Goal: Task Accomplishment & Management: Use online tool/utility

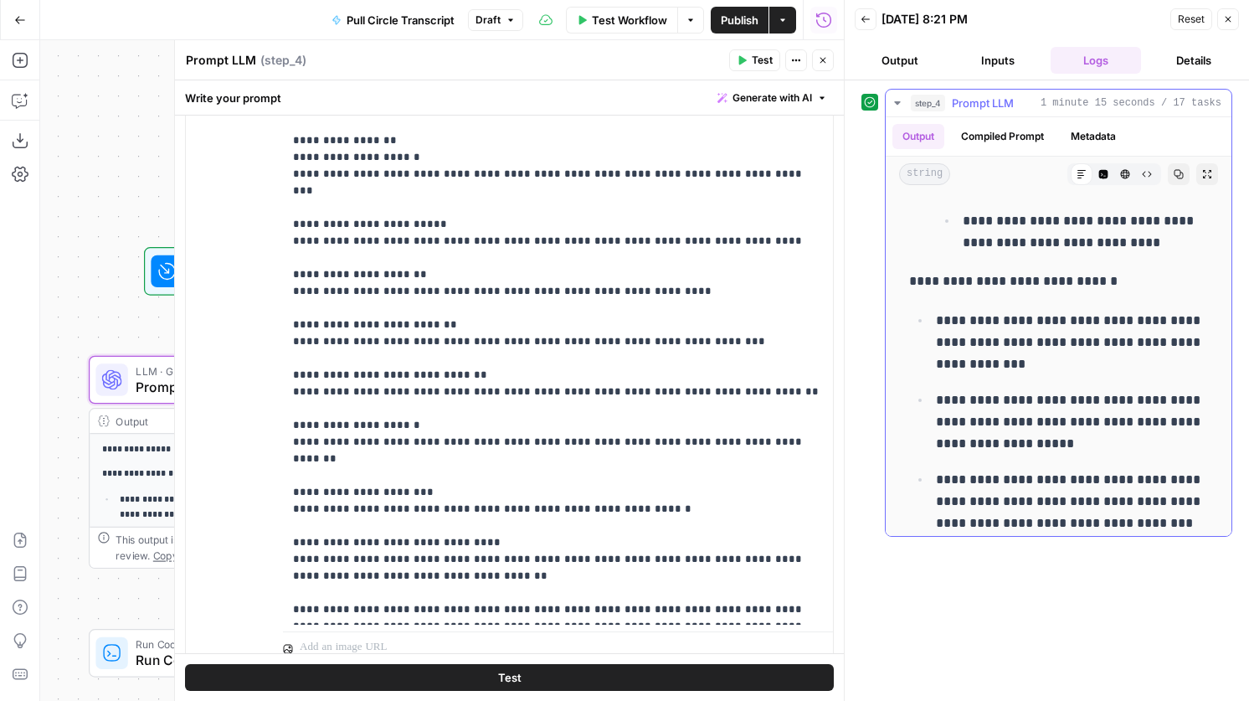
scroll to position [5187, 0]
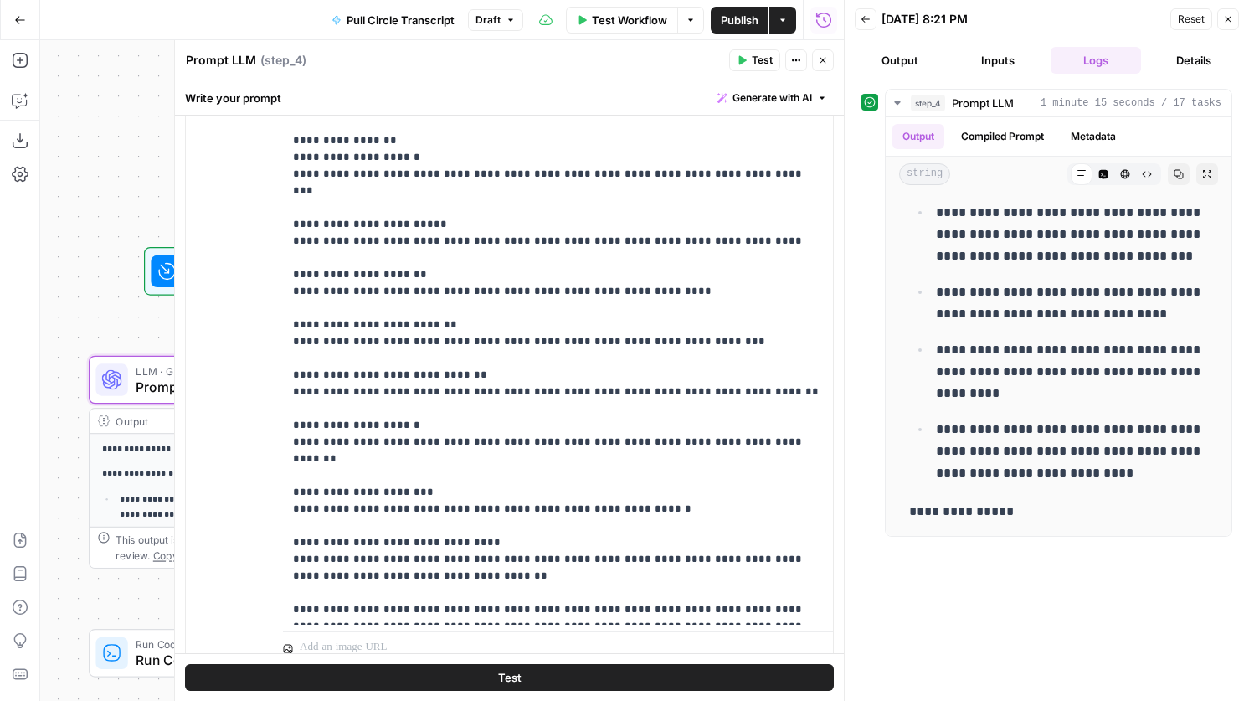
click at [823, 58] on icon "button" at bounding box center [823, 60] width 10 height 10
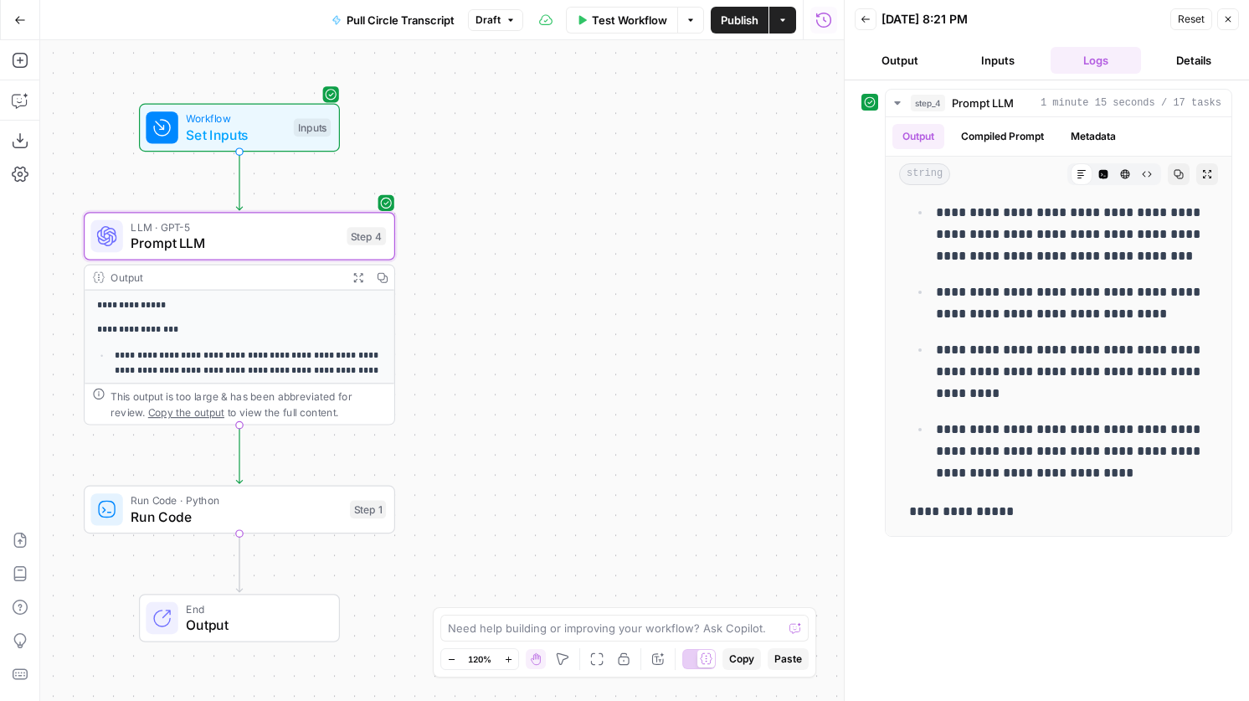
click at [366, 518] on div "Run Code · Python Run Code Step 1 Copy step Delete step Add Note Test" at bounding box center [238, 509] width 296 height 34
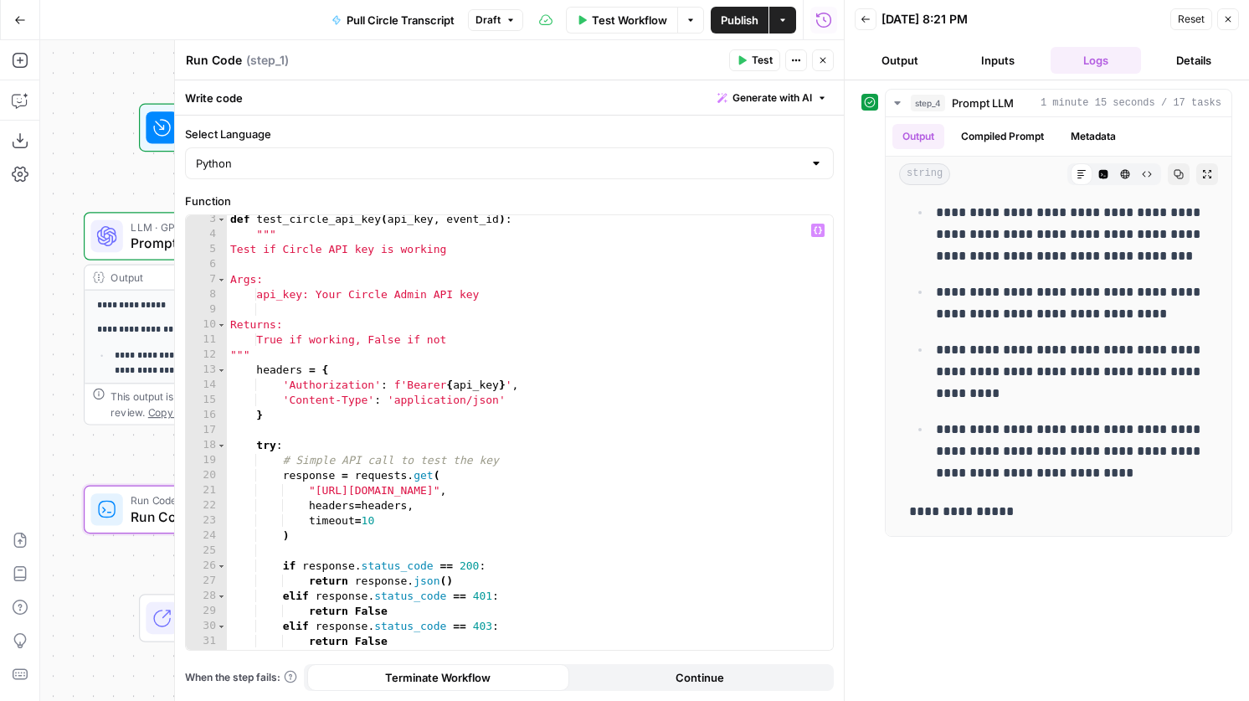
scroll to position [54, 0]
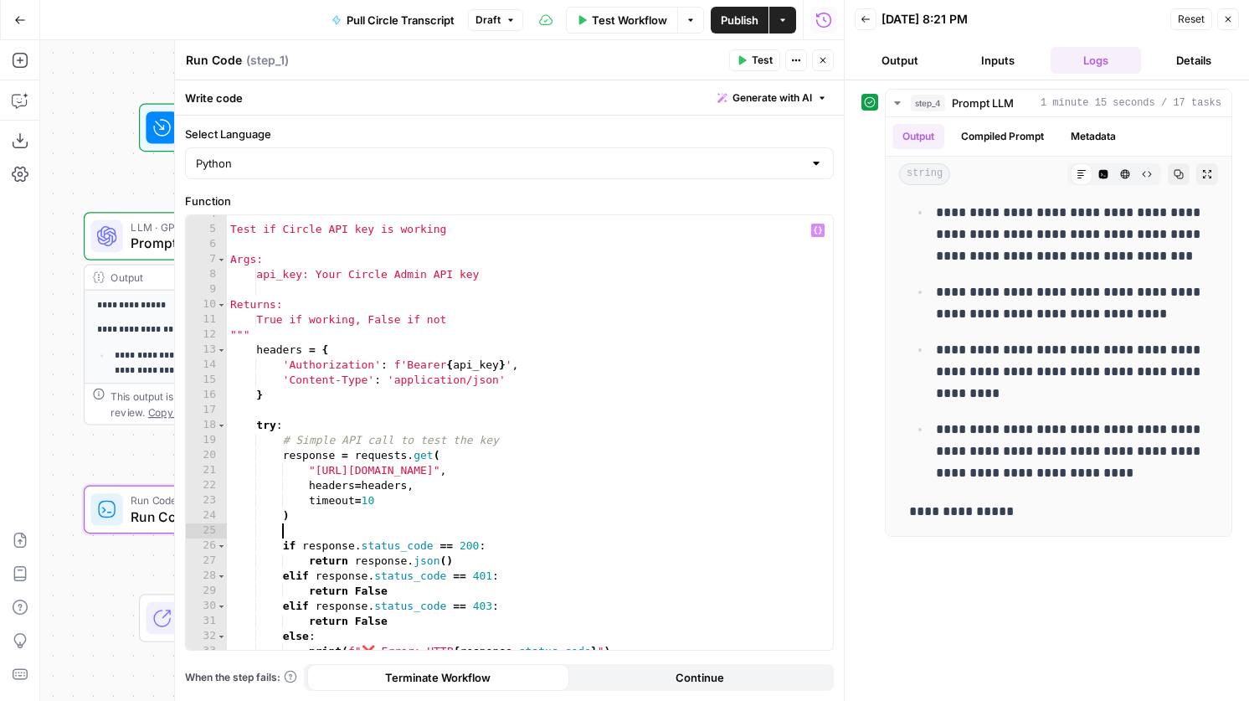
click at [342, 523] on div """" Test if Circle API key is working Args: api_key: Your Circle Admin API key …" at bounding box center [530, 439] width 606 height 465
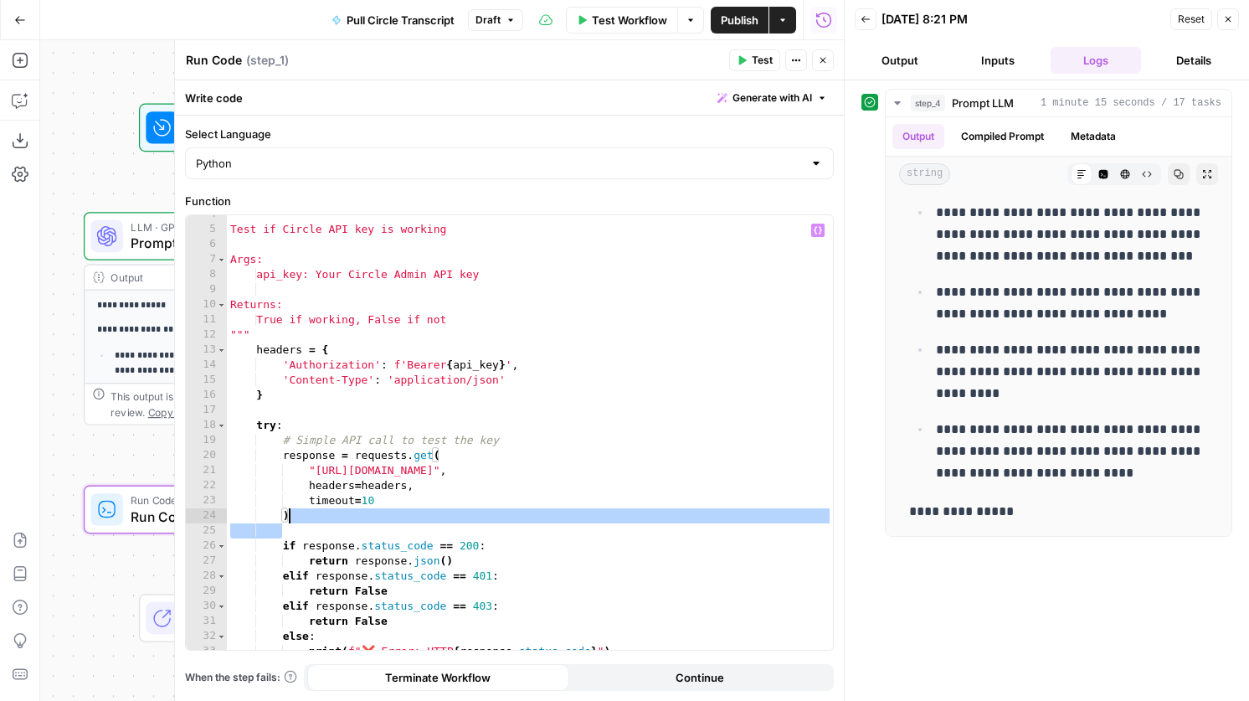
click at [341, 523] on div """" Test if Circle API key is working Args: api_key: Your Circle Admin API key …" at bounding box center [530, 439] width 606 height 465
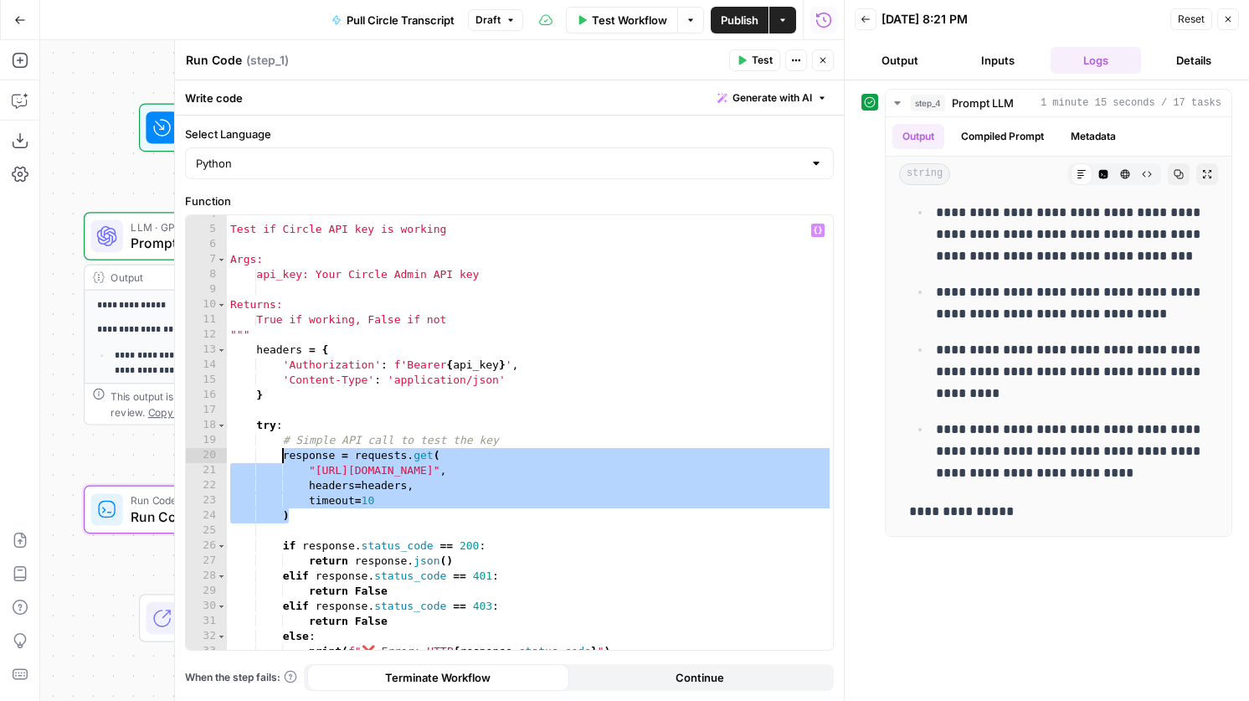
drag, startPoint x: 327, startPoint y: 518, endPoint x: 285, endPoint y: 456, distance: 76.0
click at [285, 456] on div """" Test if Circle API key is working Args: api_key: Your Circle Admin API key …" at bounding box center [530, 439] width 606 height 465
paste textarea
type textarea "*"
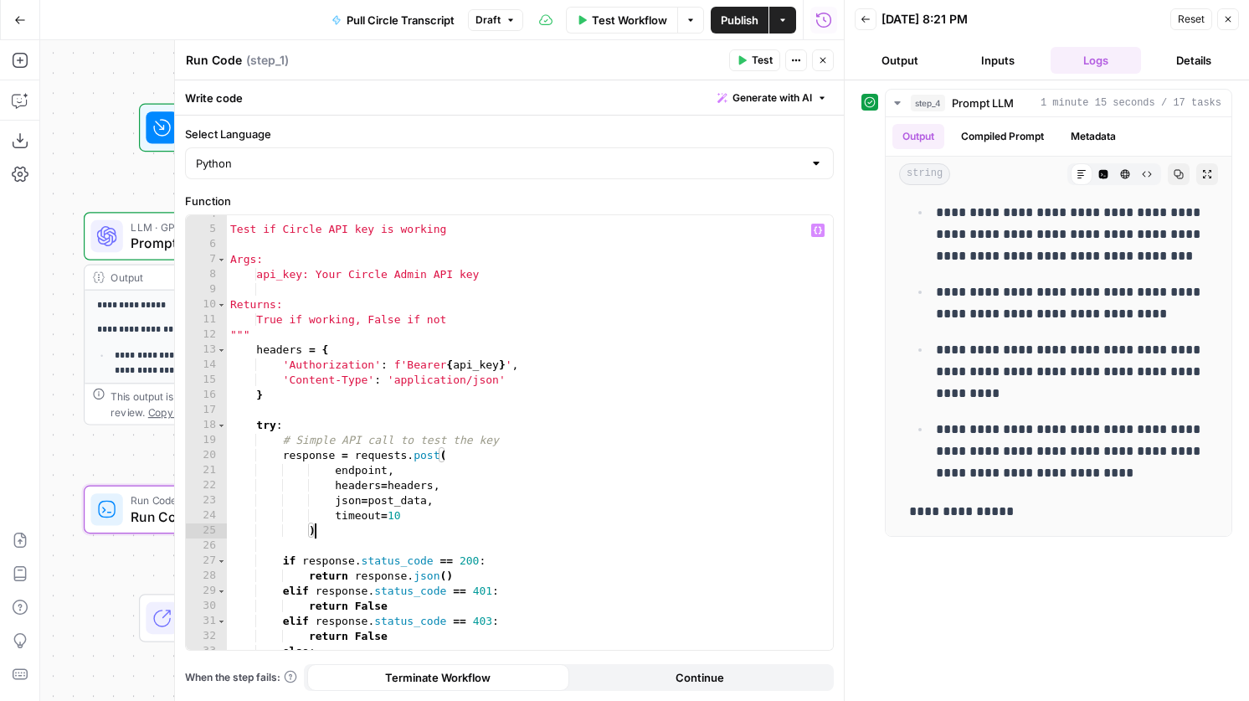
click at [311, 540] on div """" Test if Circle API key is working Args: api_key: Your Circle Admin API key …" at bounding box center [530, 439] width 606 height 465
click at [311, 536] on div """" Test if Circle API key is working Args: api_key: Your Circle Admin API key …" at bounding box center [530, 439] width 606 height 465
click at [337, 471] on div """" Test if Circle API key is working Args: api_key: Your Circle Admin API key …" at bounding box center [530, 439] width 606 height 465
click at [332, 485] on div """" Test if Circle API key is working Args: api_key: Your Circle Admin API key …" at bounding box center [530, 439] width 606 height 465
click at [336, 503] on div """" Test if Circle API key is working Args: api_key: Your Circle Admin API key …" at bounding box center [530, 439] width 606 height 465
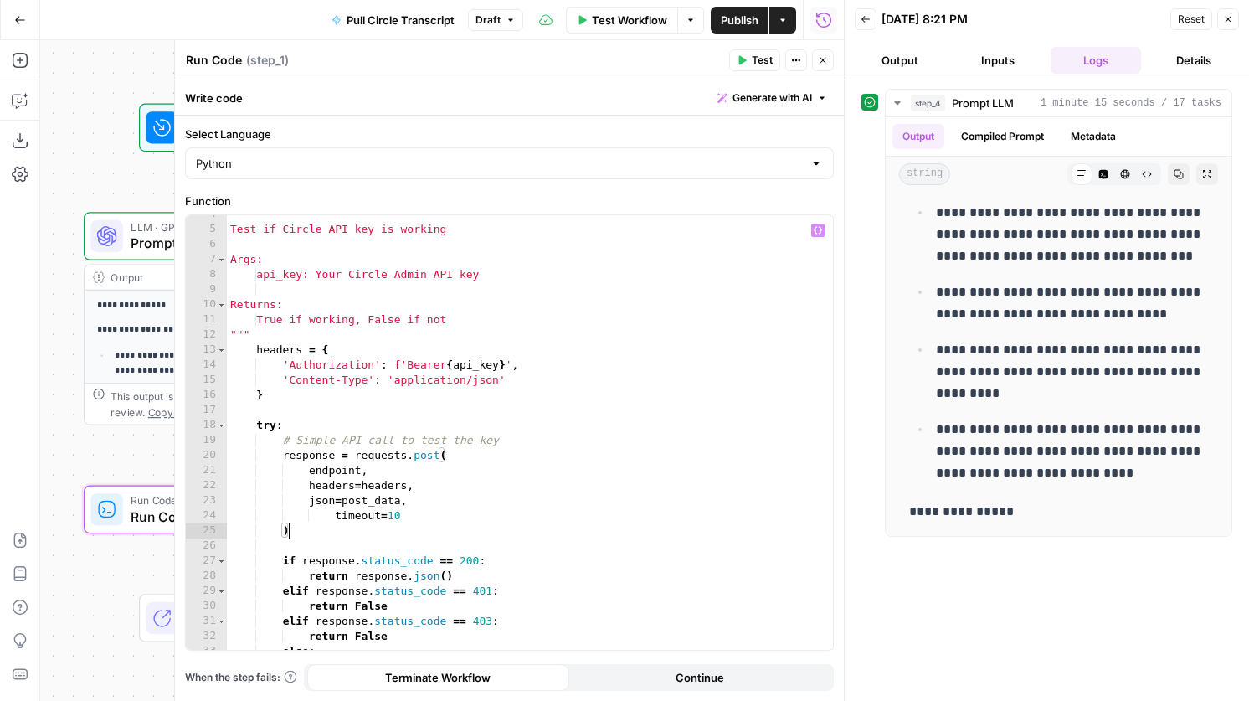
click at [337, 523] on div """" Test if Circle API key is working Args: api_key: Your Circle Admin API key …" at bounding box center [530, 439] width 606 height 465
click at [336, 518] on div """" Test if Circle API key is working Args: api_key: Your Circle Admin API key …" at bounding box center [530, 439] width 606 height 465
type textarea "**********"
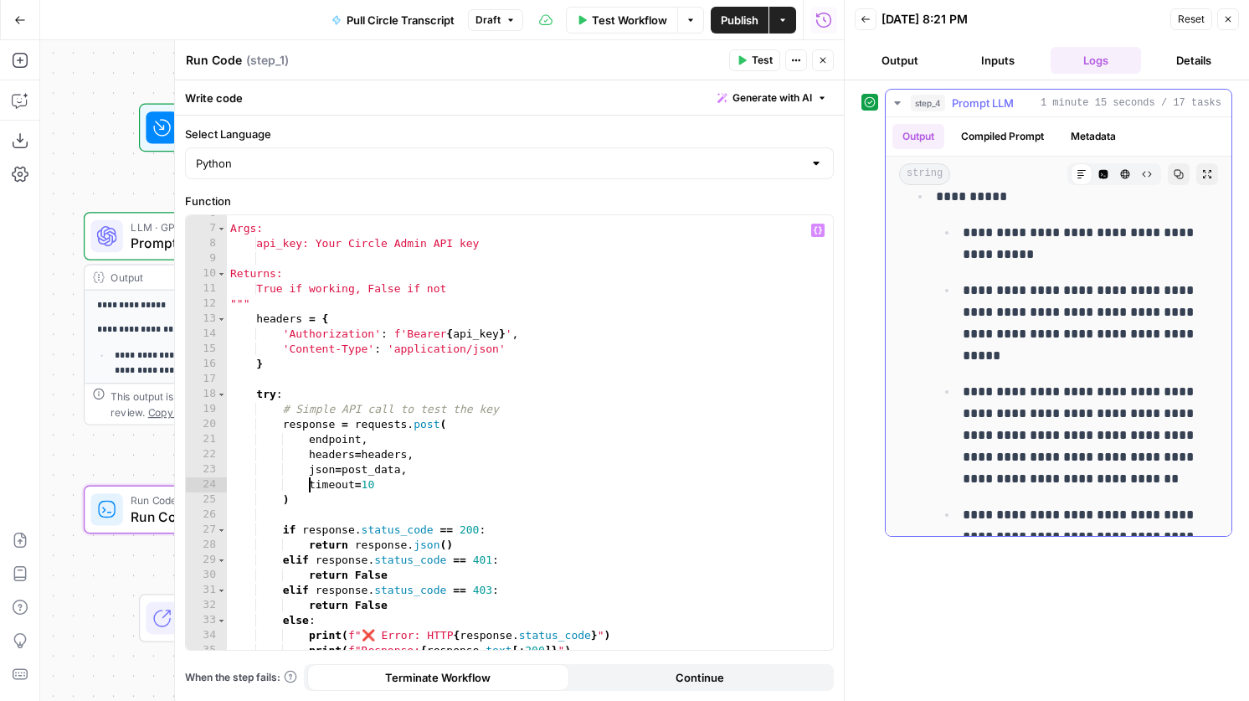
scroll to position [1892, 0]
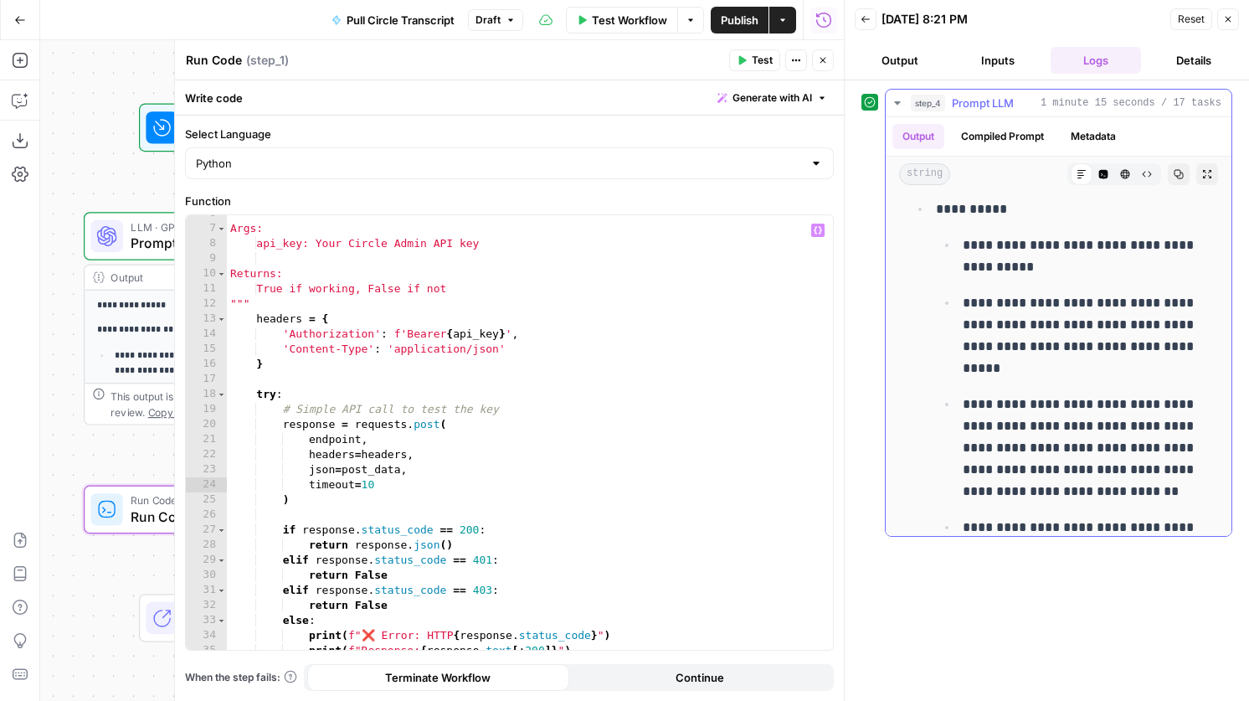
click at [1075, 109] on span "1 minute 15 seconds / 17 tasks" at bounding box center [1131, 102] width 181 height 15
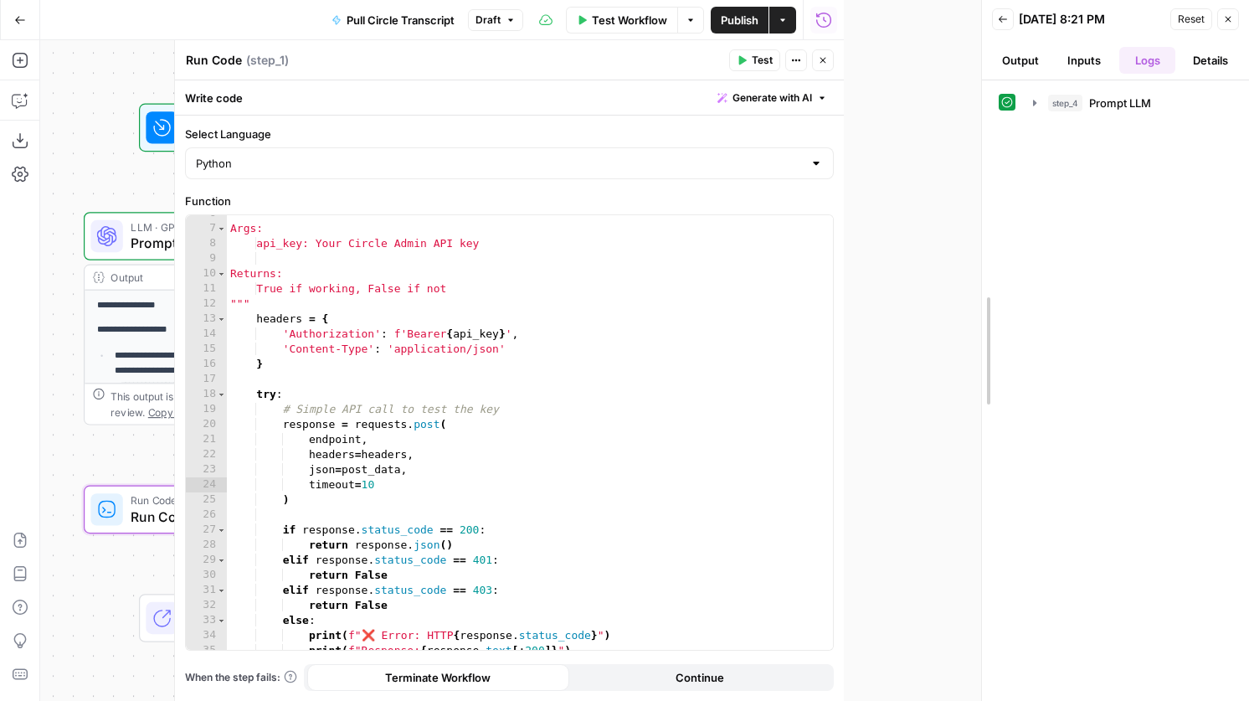
drag, startPoint x: 842, startPoint y: 105, endPoint x: 1131, endPoint y: 134, distance: 289.6
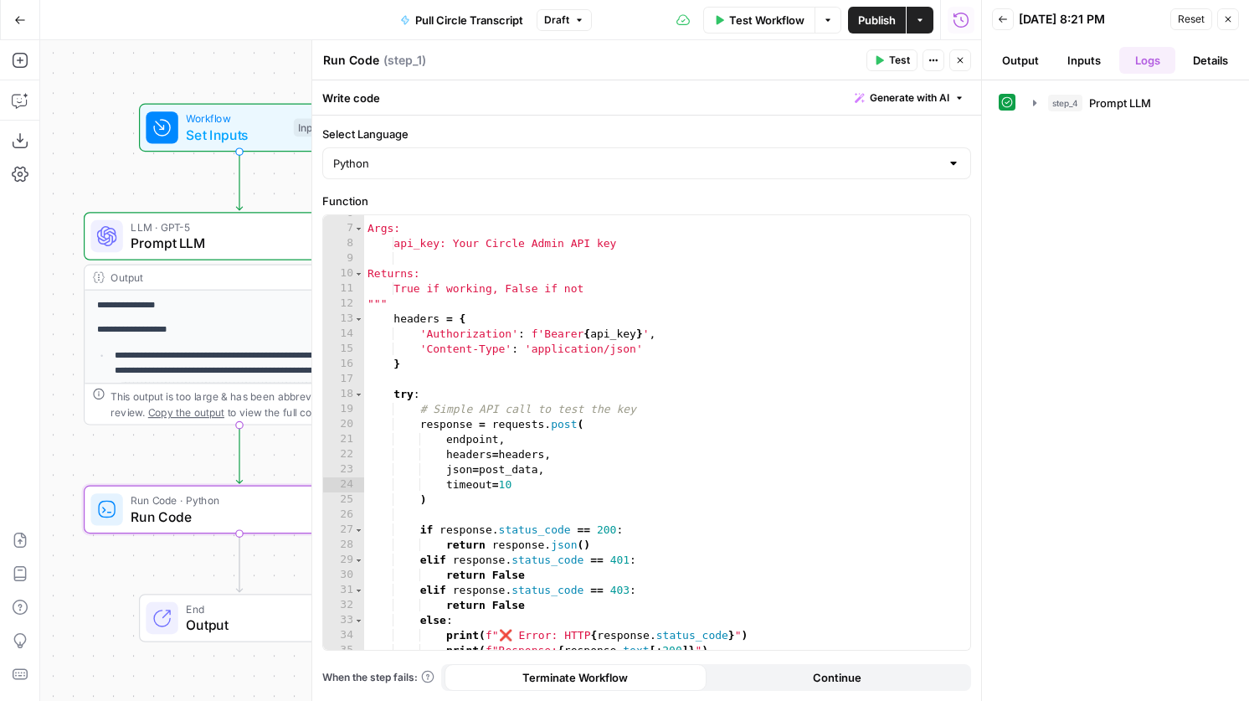
click at [181, 247] on span "Prompt LLM" at bounding box center [235, 243] width 208 height 20
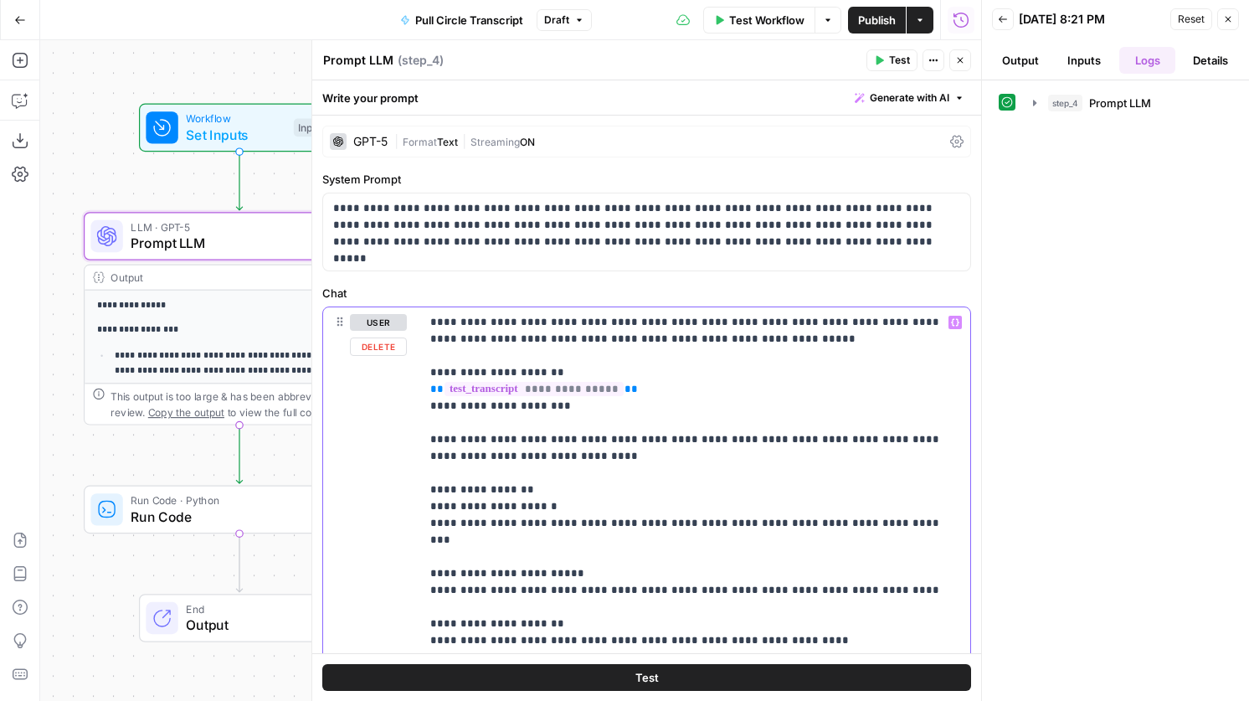
click at [550, 477] on p "**********" at bounding box center [695, 640] width 530 height 653
click at [202, 507] on span "Run Code" at bounding box center [236, 517] width 211 height 20
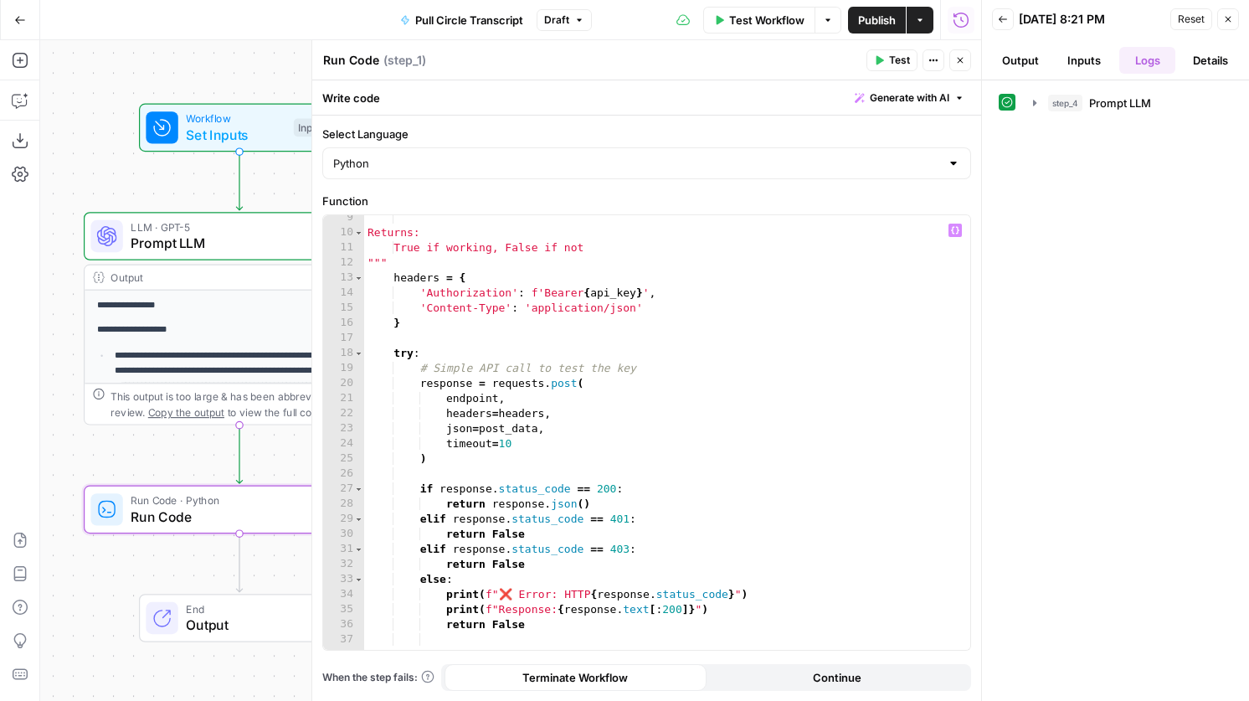
scroll to position [126, 0]
drag, startPoint x: 497, startPoint y: 394, endPoint x: 447, endPoint y: 400, distance: 50.7
click at [447, 400] on div "Returns: True if working, False if not """ headers = { 'Authorization' : f'Bear…" at bounding box center [667, 442] width 606 height 465
type textarea "*"
click at [966, 60] on button "Close" at bounding box center [961, 60] width 22 height 22
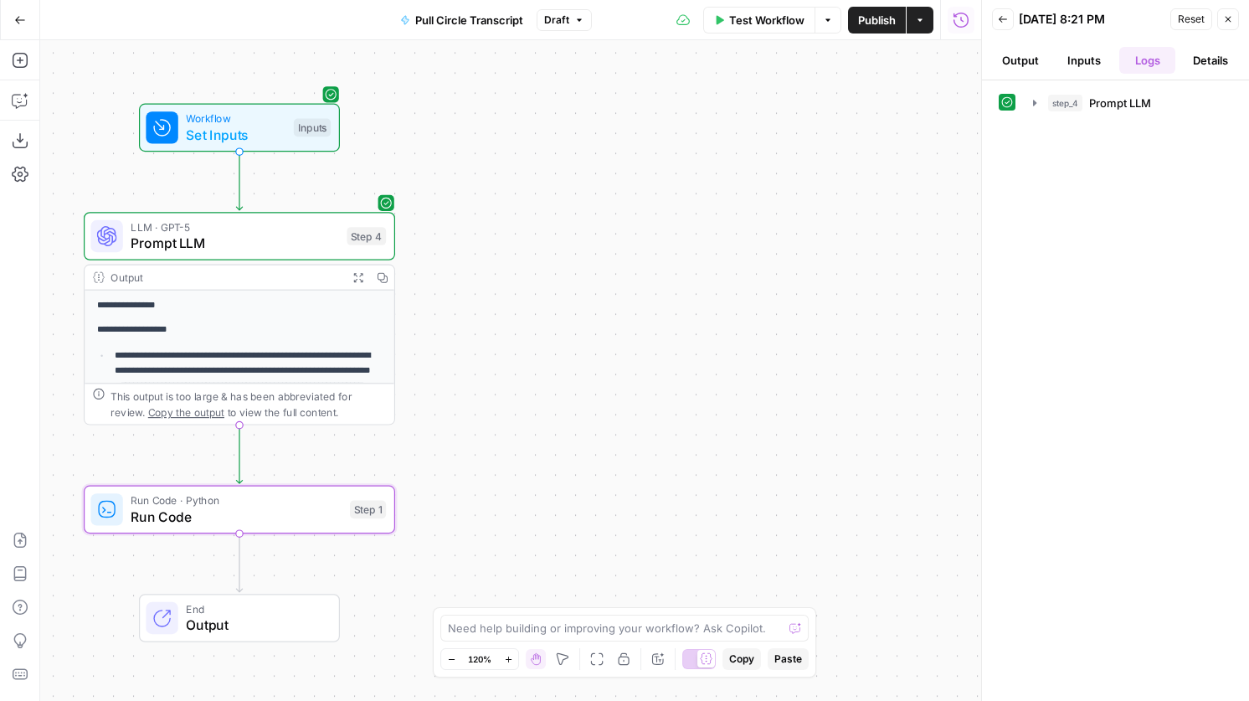
click at [554, 20] on span "Draft" at bounding box center [556, 20] width 25 height 15
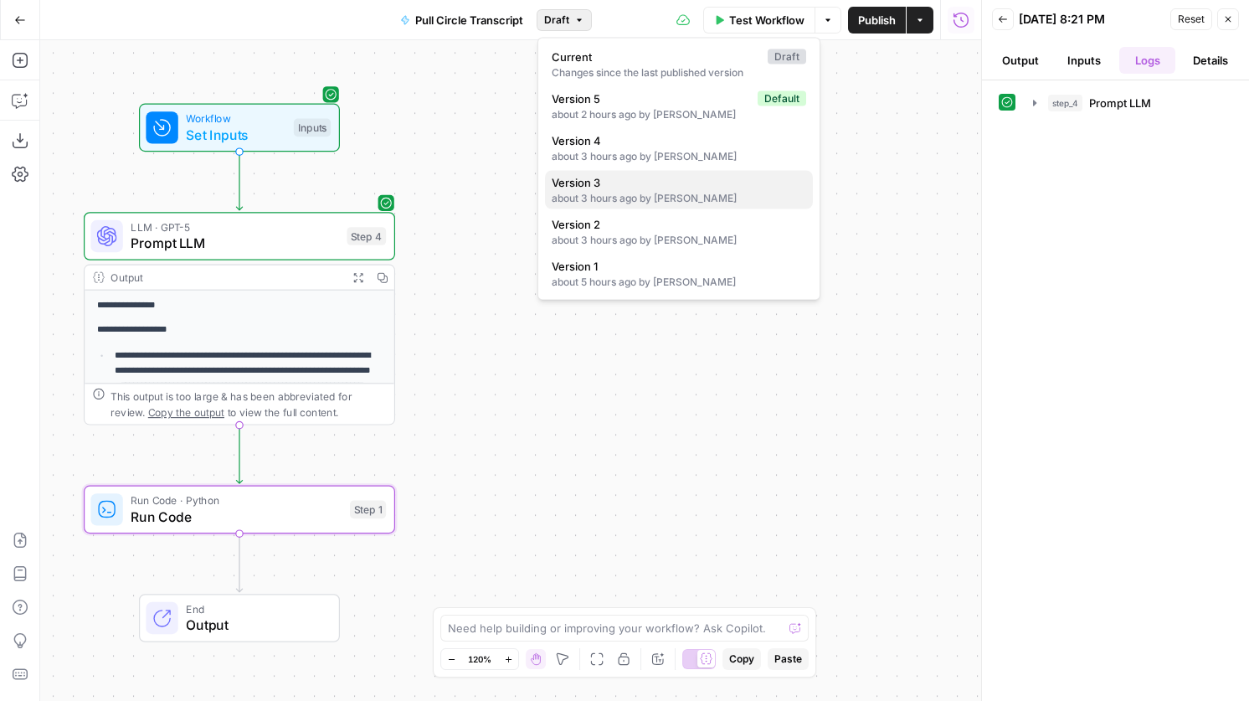
click at [616, 194] on div "about 3 hours ago by [PERSON_NAME]" at bounding box center [679, 198] width 255 height 15
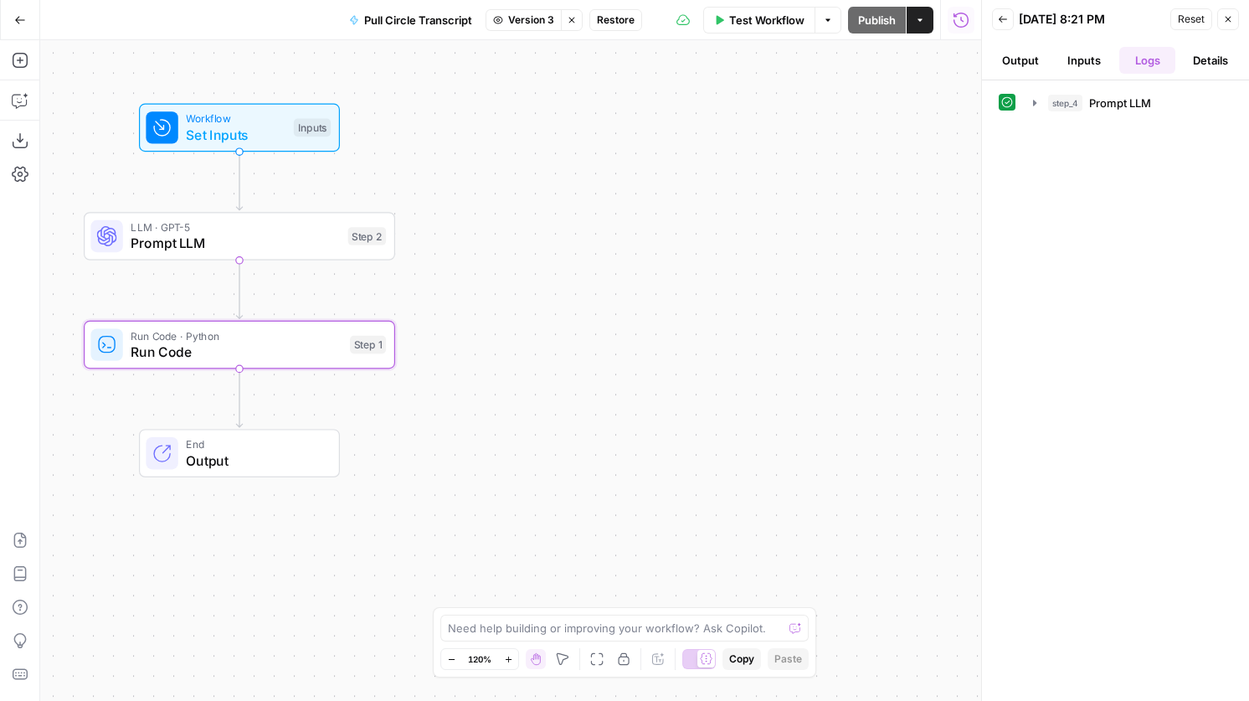
click at [344, 347] on div "Run Code · Python Run Code Step 1" at bounding box center [238, 344] width 296 height 34
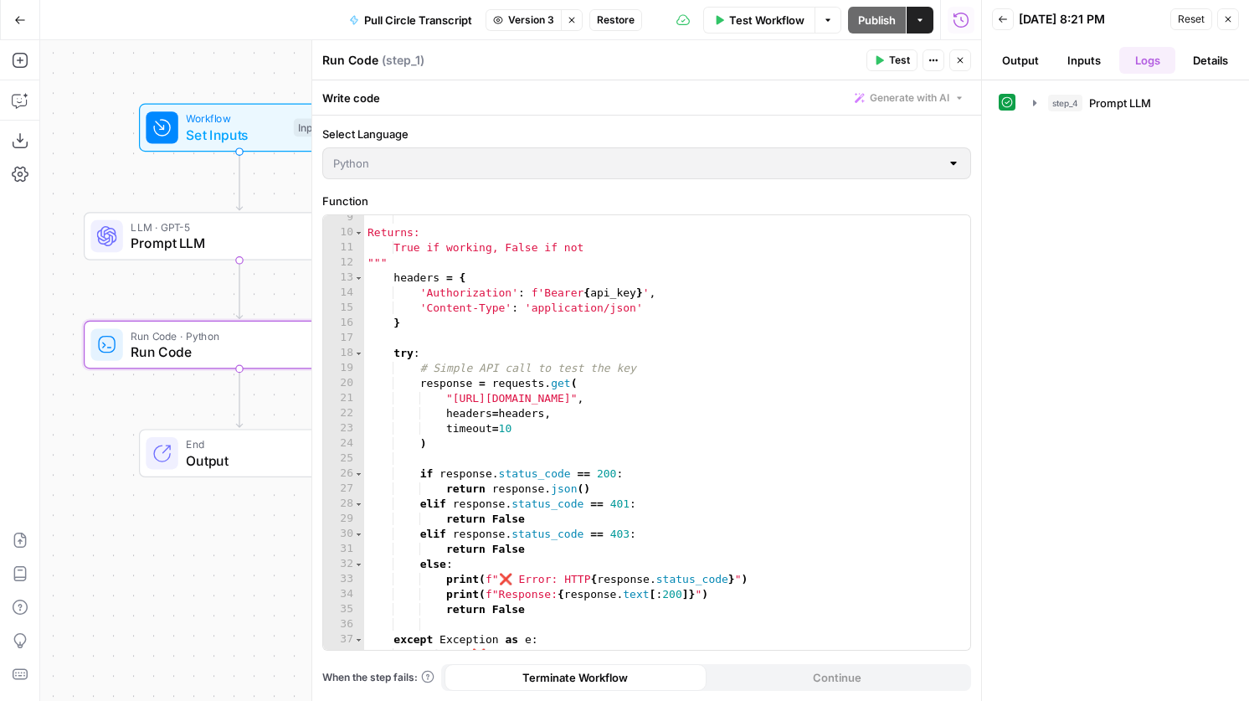
drag, startPoint x: 634, startPoint y: 399, endPoint x: 568, endPoint y: 400, distance: 66.2
click at [568, 400] on div "9 10 11 12 13 14 15 16 17 18 19 20 21 22 23 24 25 26 27 28 29 30 31 32 33 34 35…" at bounding box center [646, 432] width 647 height 435
click at [572, 408] on div "9 10 11 12 13 14 15 16 17 18 19 20 21 22 23 24 25 26 27 28 29 30 31 32 33 34 35…" at bounding box center [646, 432] width 647 height 435
click at [960, 73] on header "Run Code ( step_1 ) Test Actions Close" at bounding box center [646, 60] width 669 height 40
click at [962, 64] on icon "button" at bounding box center [961, 60] width 10 height 10
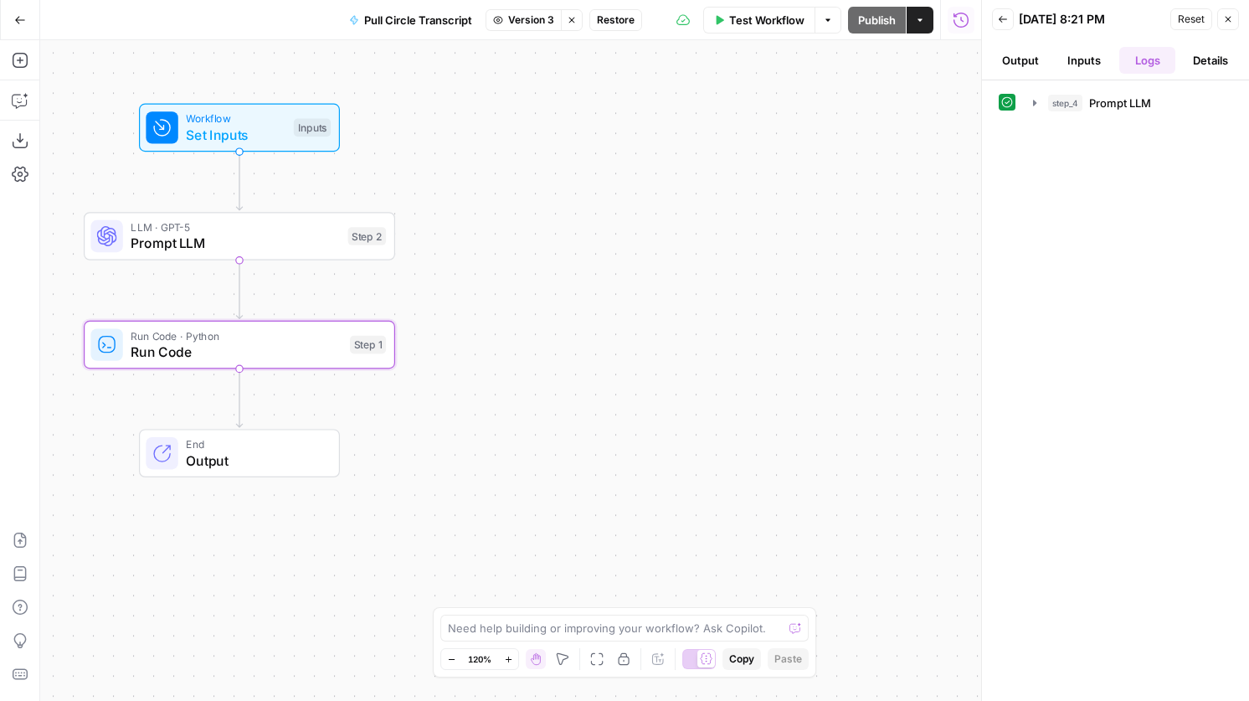
click at [576, 19] on icon "button" at bounding box center [572, 20] width 10 height 10
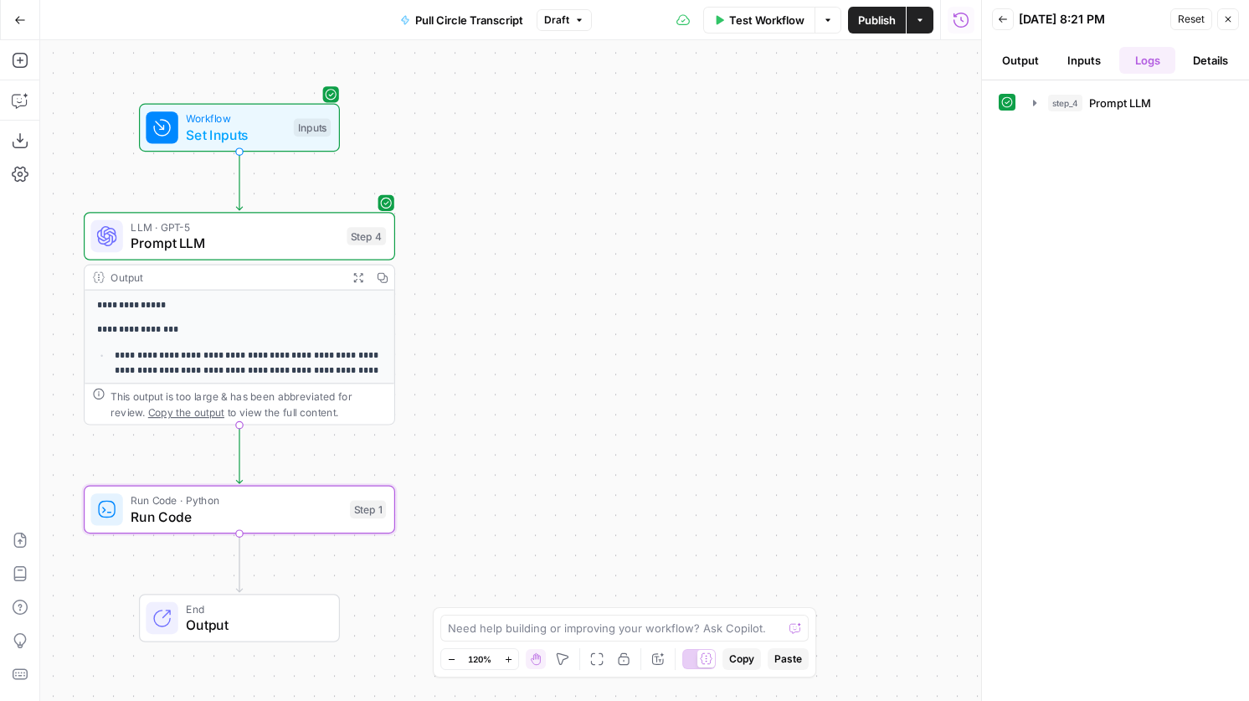
click at [350, 521] on div "Run Code · Python Run Code Step 1 Copy step Delete step Add Note Test" at bounding box center [238, 509] width 296 height 34
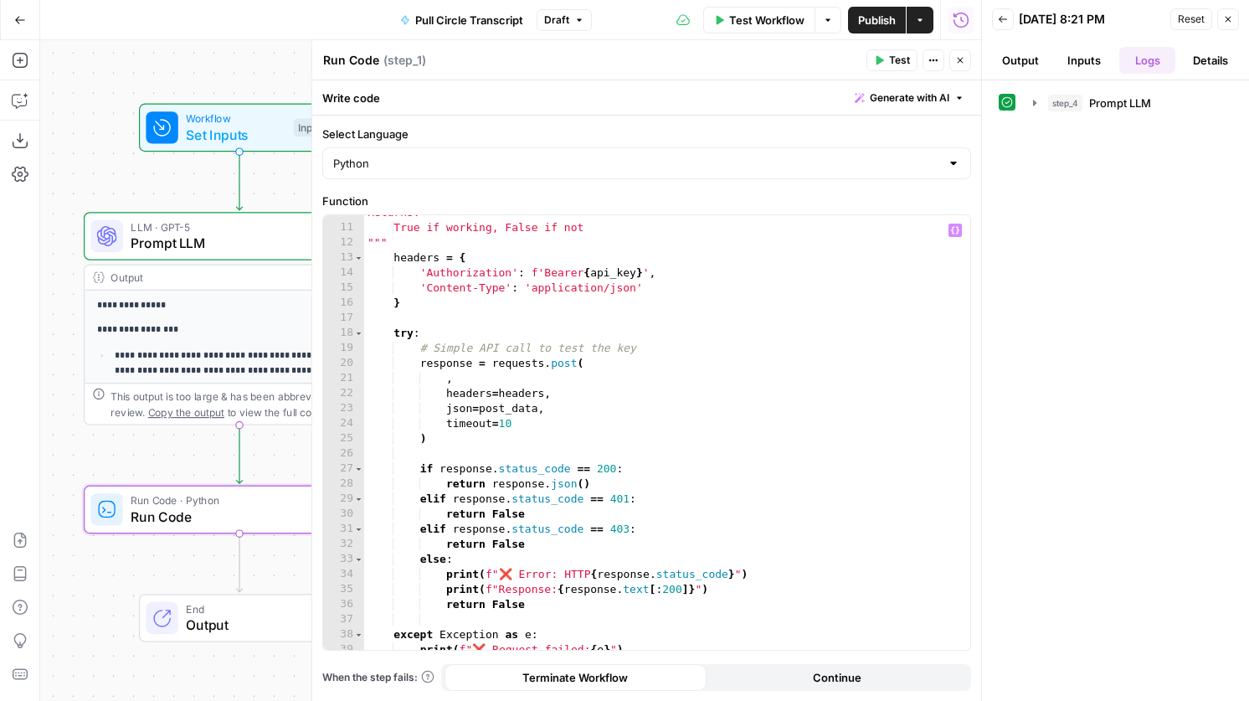
scroll to position [117, 0]
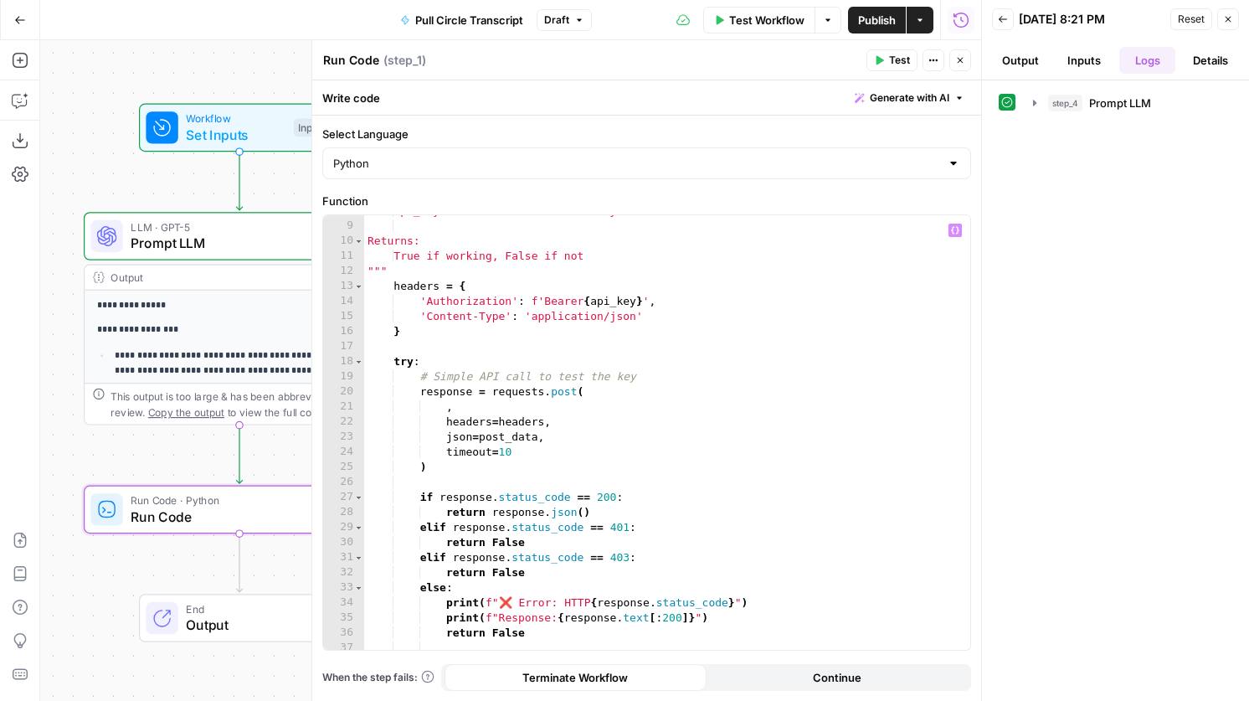
type textarea "**********"
click at [662, 370] on div "api_key: Your Circle Admin API key Returns: True if working, False if not """ h…" at bounding box center [667, 436] width 606 height 465
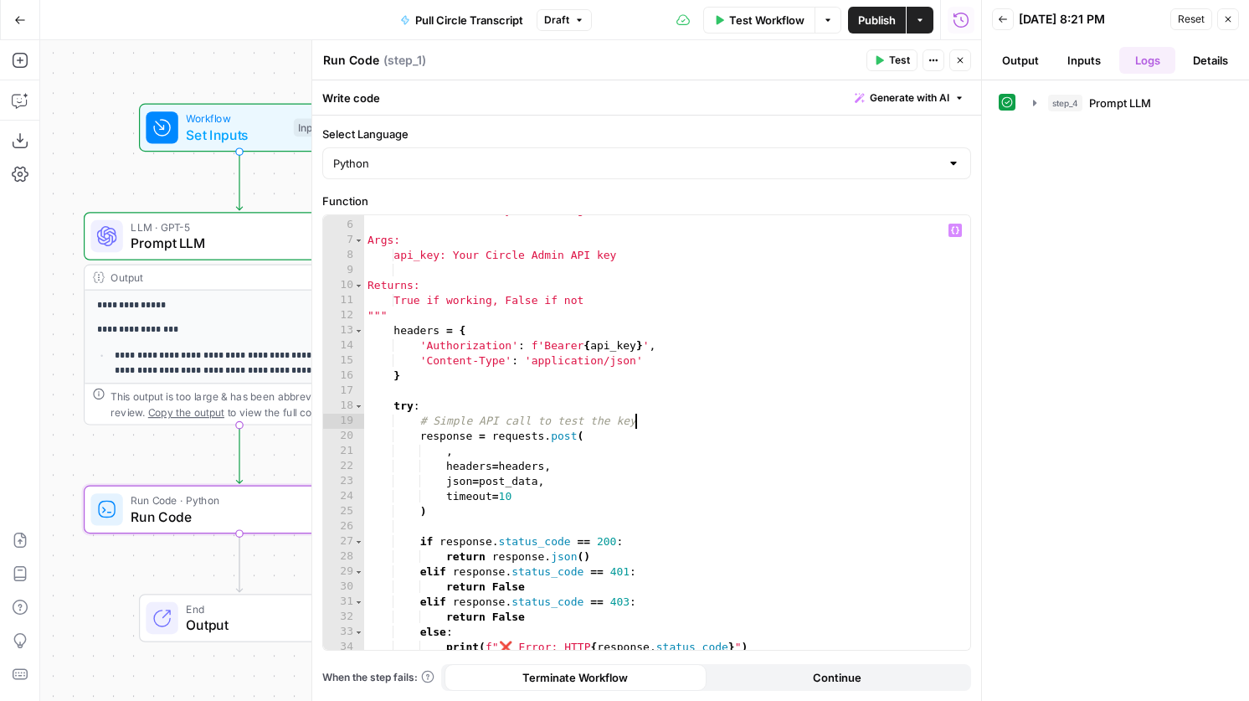
scroll to position [61, 0]
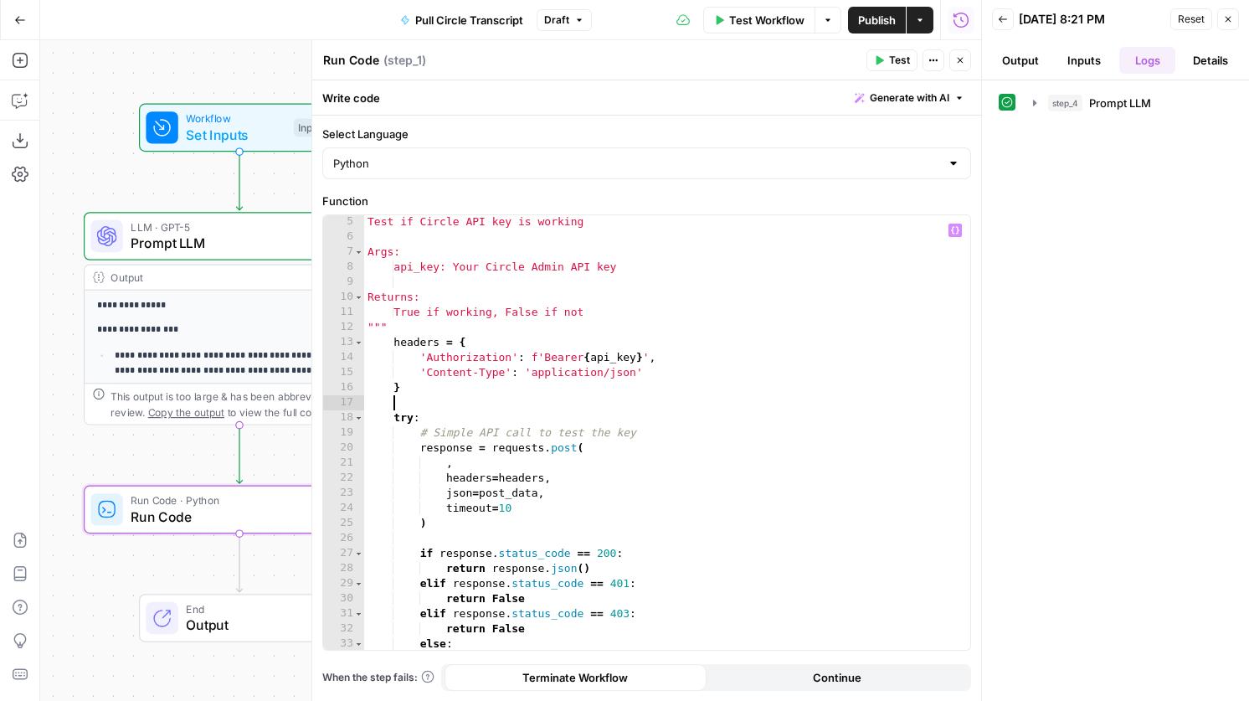
click at [500, 400] on div "Test if Circle API key is working Args: api_key: Your Circle Admin API key Retu…" at bounding box center [667, 446] width 606 height 465
click at [500, 387] on div "Test if Circle API key is working Args: api_key: Your Circle Admin API key Retu…" at bounding box center [667, 446] width 606 height 465
type textarea "*"
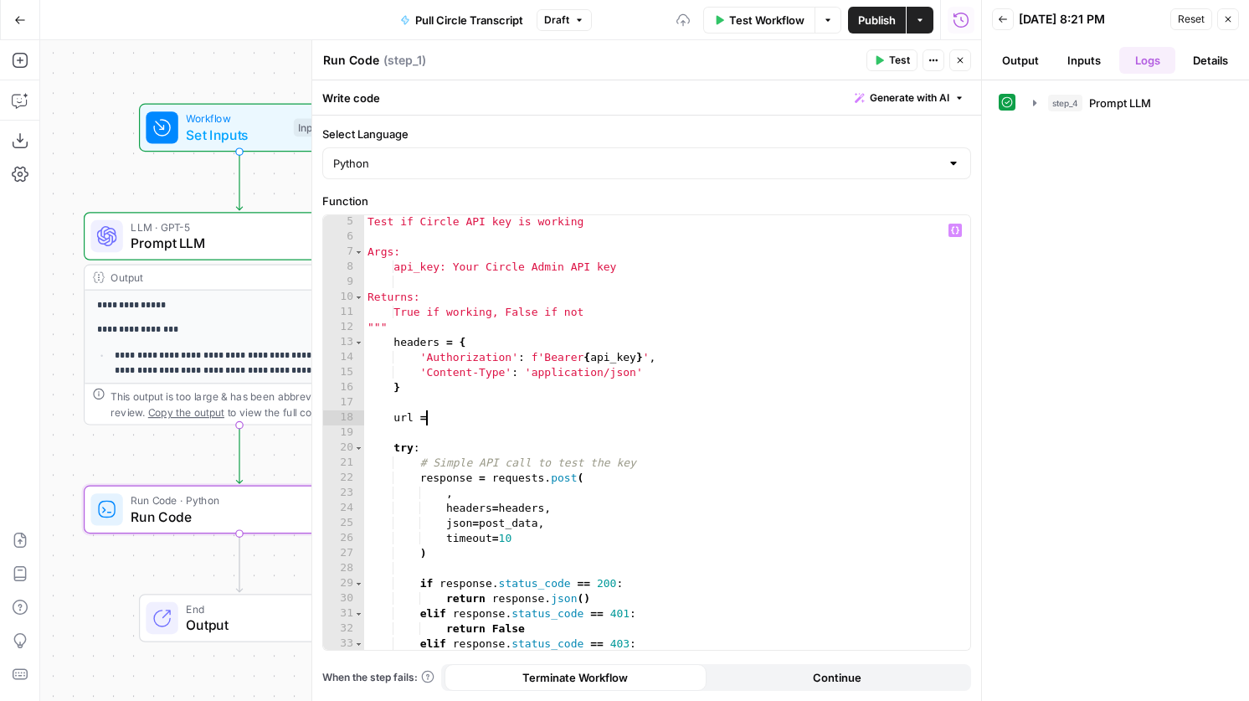
scroll to position [0, 3]
click at [389, 422] on div "Test if Circle API key is working Args: api_key: Your Circle Admin API key Retu…" at bounding box center [667, 446] width 606 height 465
click at [394, 422] on div "Test if Circle API key is working Args: api_key: Your Circle Admin API key Retu…" at bounding box center [667, 446] width 606 height 465
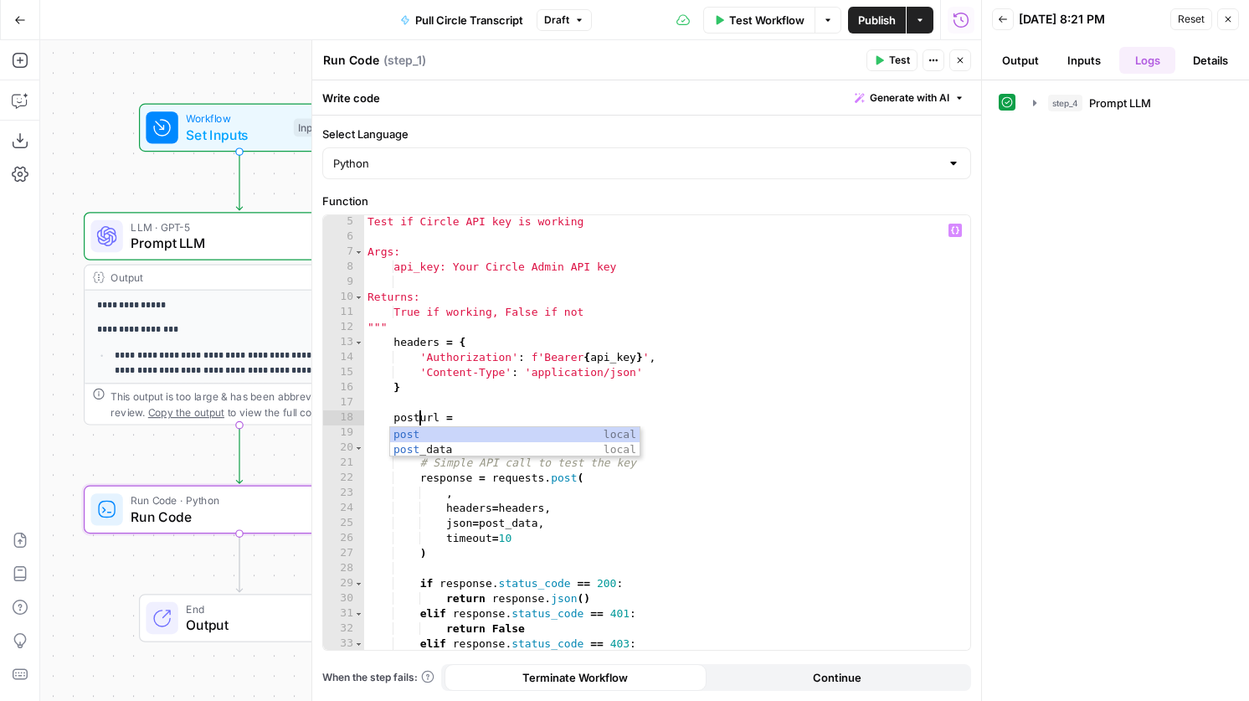
scroll to position [0, 4]
click at [530, 411] on div "Test if Circle API key is working Args: api_key: Your Circle Admin API key Retu…" at bounding box center [667, 446] width 606 height 465
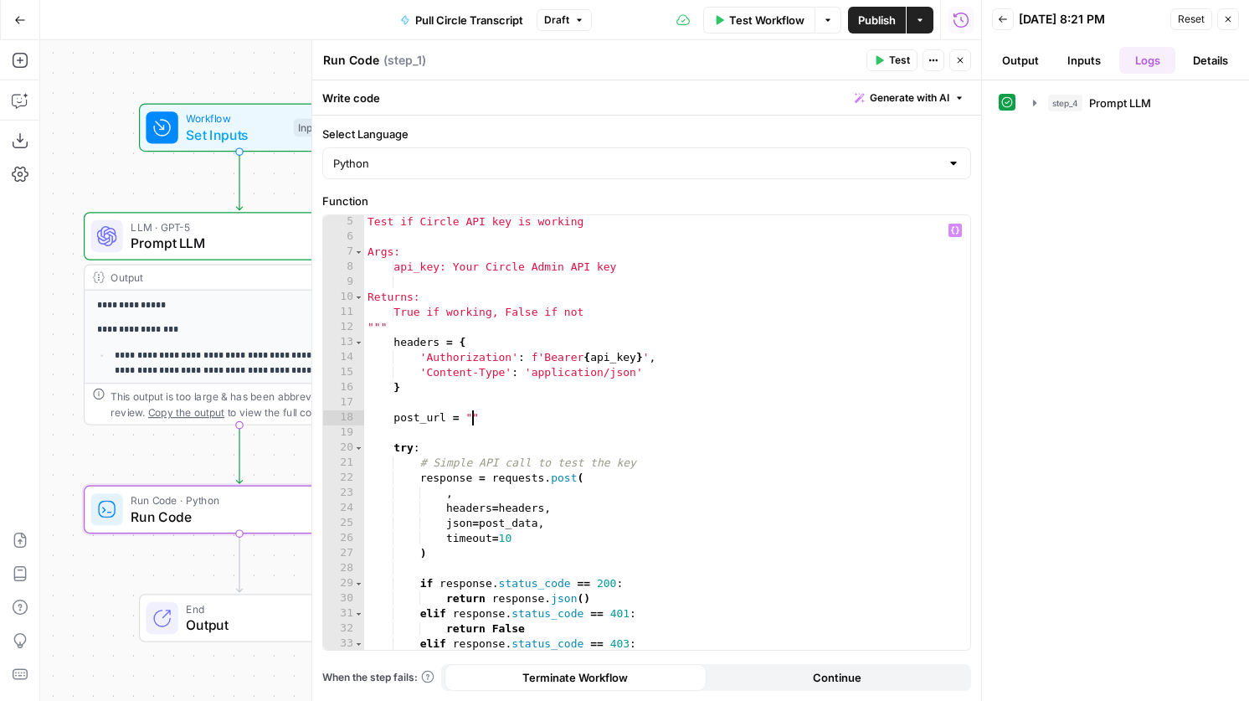
scroll to position [0, 7]
paste textarea "**********"
drag, startPoint x: 819, startPoint y: 417, endPoint x: 656, endPoint y: 421, distance: 163.4
click at [656, 421] on div "Test if Circle API key is working Args: api_key: Your Circle Admin API key Retu…" at bounding box center [667, 446] width 606 height 465
paste textarea "**********"
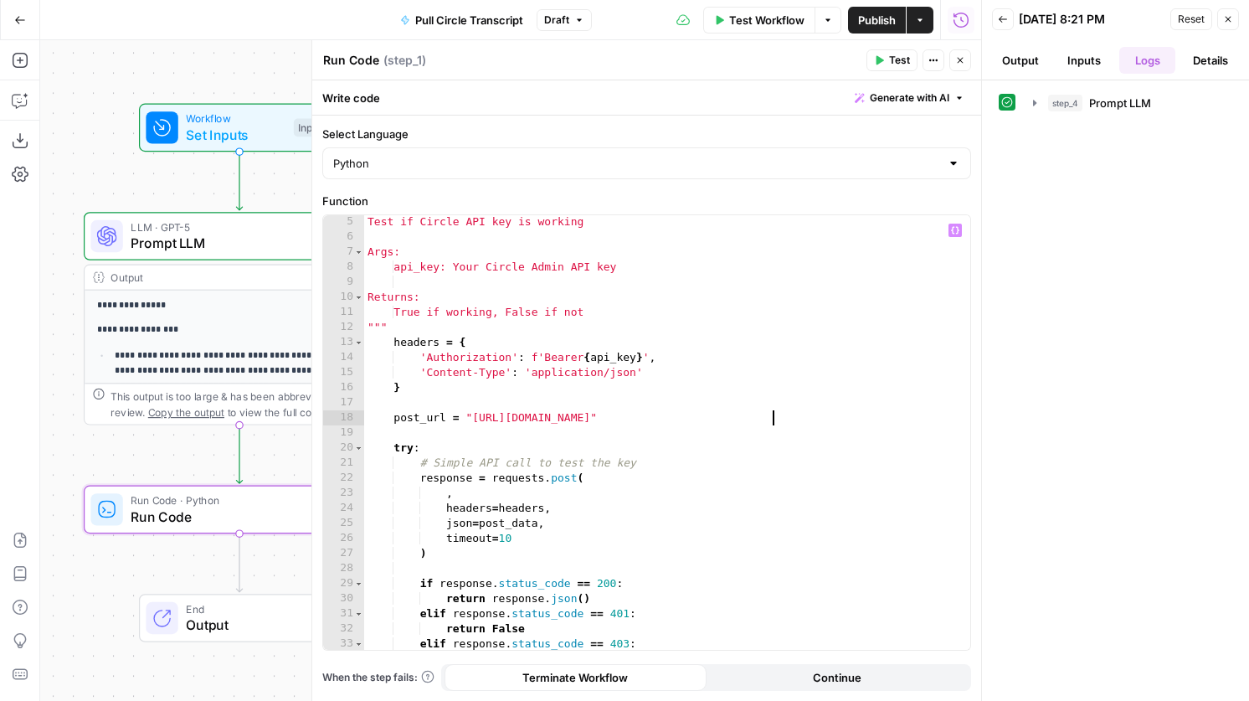
click at [444, 494] on div "Test if Circle API key is working Args: api_key: Your Circle Admin API key Retu…" at bounding box center [667, 446] width 606 height 465
click at [805, 418] on div "Test if Circle API key is working Args: api_key: Your Circle Admin API key Retu…" at bounding box center [667, 446] width 606 height 465
type textarea "**********"
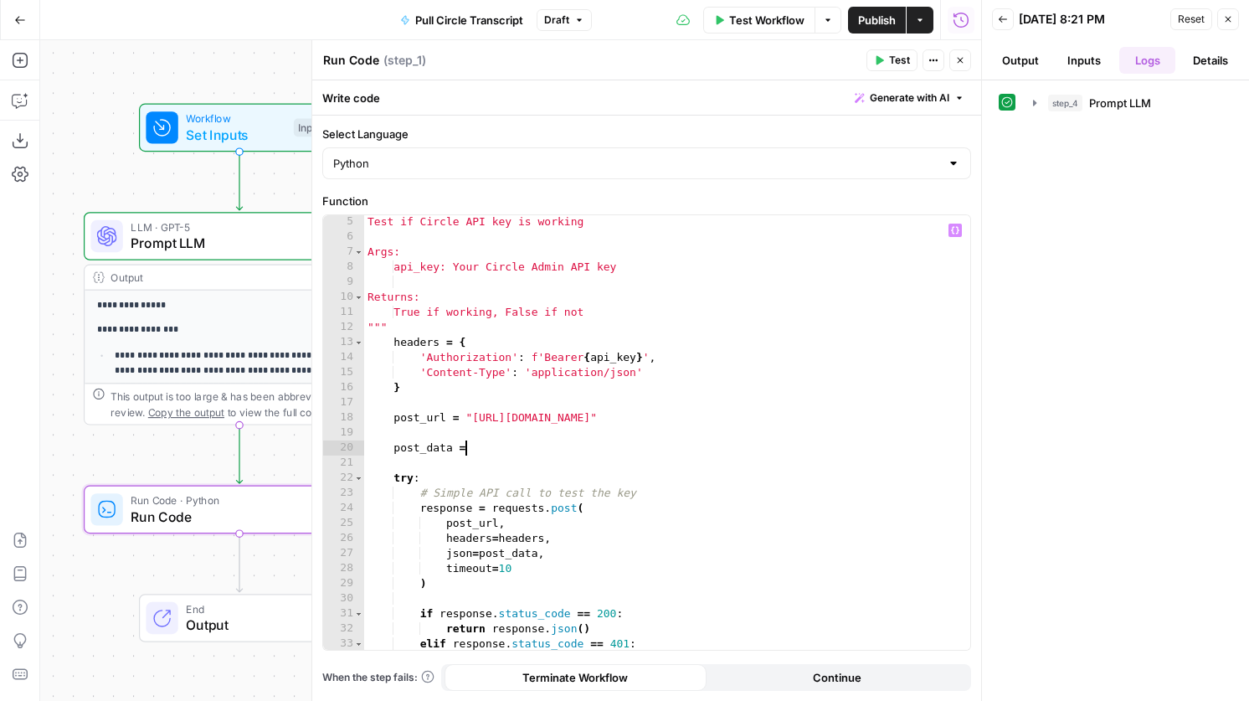
scroll to position [0, 7]
paste textarea
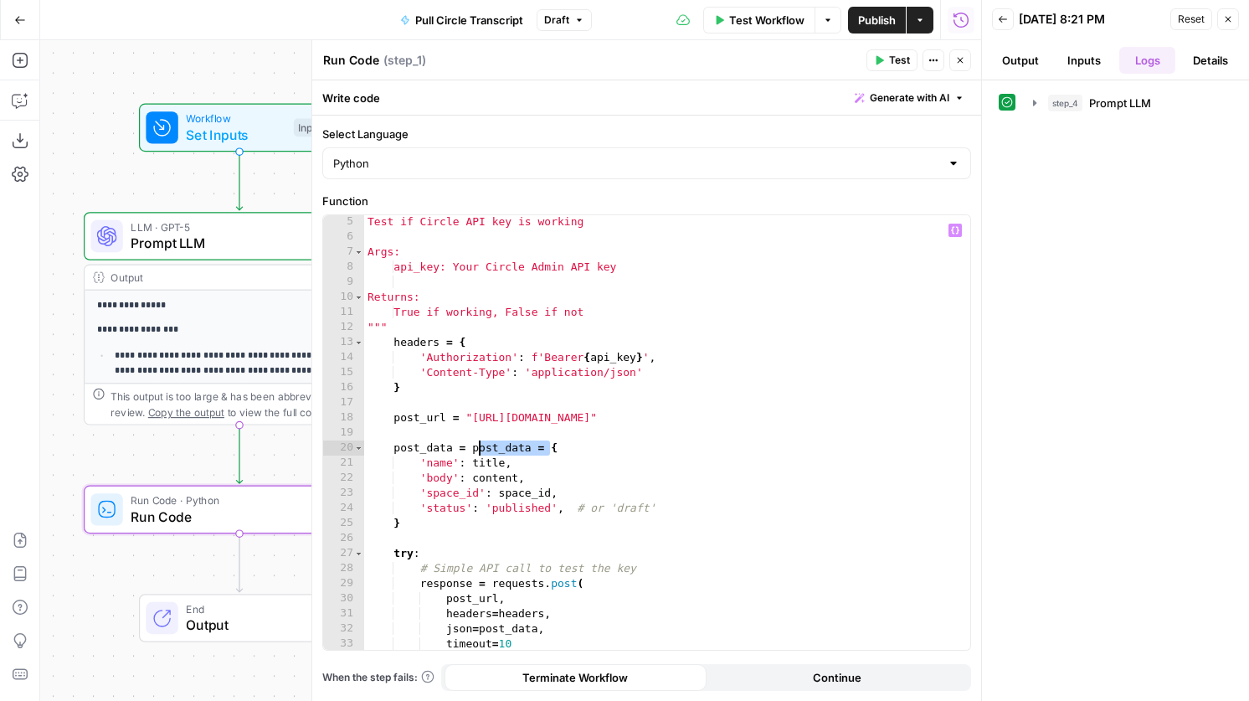
drag, startPoint x: 551, startPoint y: 449, endPoint x: 477, endPoint y: 451, distance: 74.6
click at [477, 451] on div "Test if Circle API key is working Args: api_key: Your Circle Admin API key Retu…" at bounding box center [667, 446] width 606 height 465
click at [502, 463] on div "Test if Circle API key is working Args: api_key: Your Circle Admin API key Retu…" at bounding box center [667, 446] width 606 height 465
click at [470, 463] on div "Test if Circle API key is working Args: api_key: Your Circle Admin API key Retu…" at bounding box center [667, 446] width 606 height 465
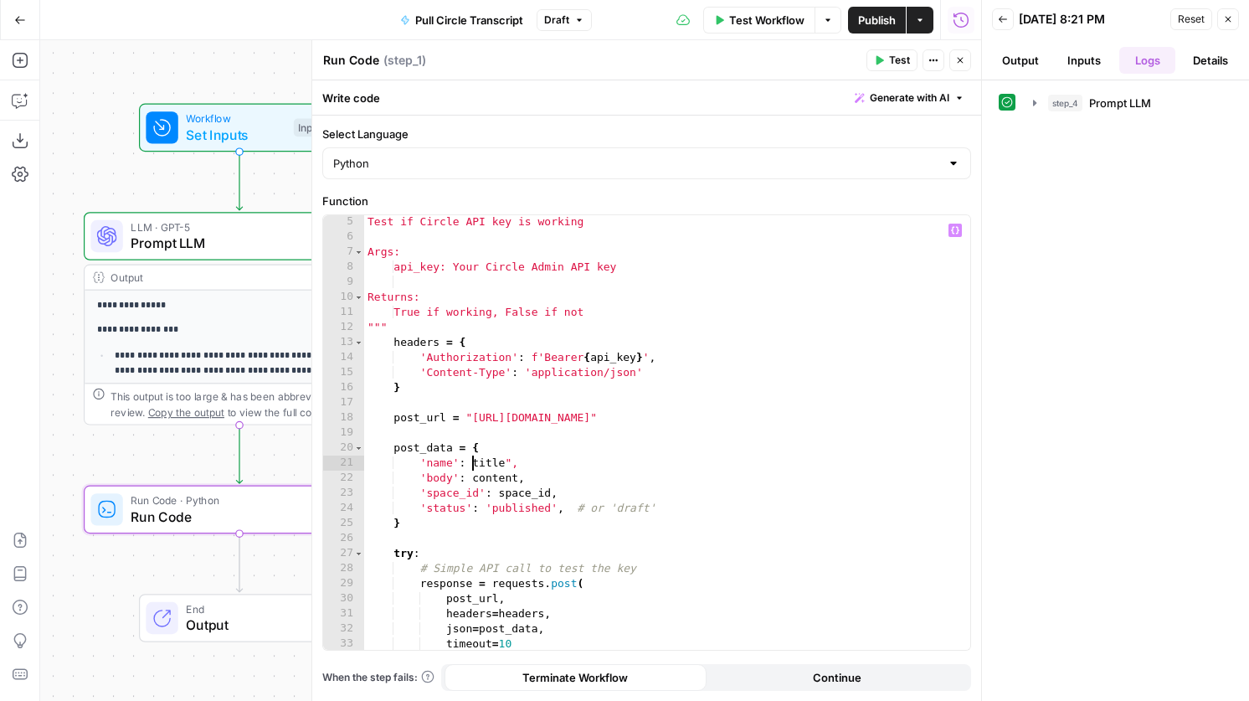
scroll to position [0, 8]
drag, startPoint x: 517, startPoint y: 477, endPoint x: 470, endPoint y: 484, distance: 47.4
click at [470, 485] on div "Test if Circle API key is working Args: api_key: Your Circle Admin API key Retu…" at bounding box center [667, 446] width 606 height 465
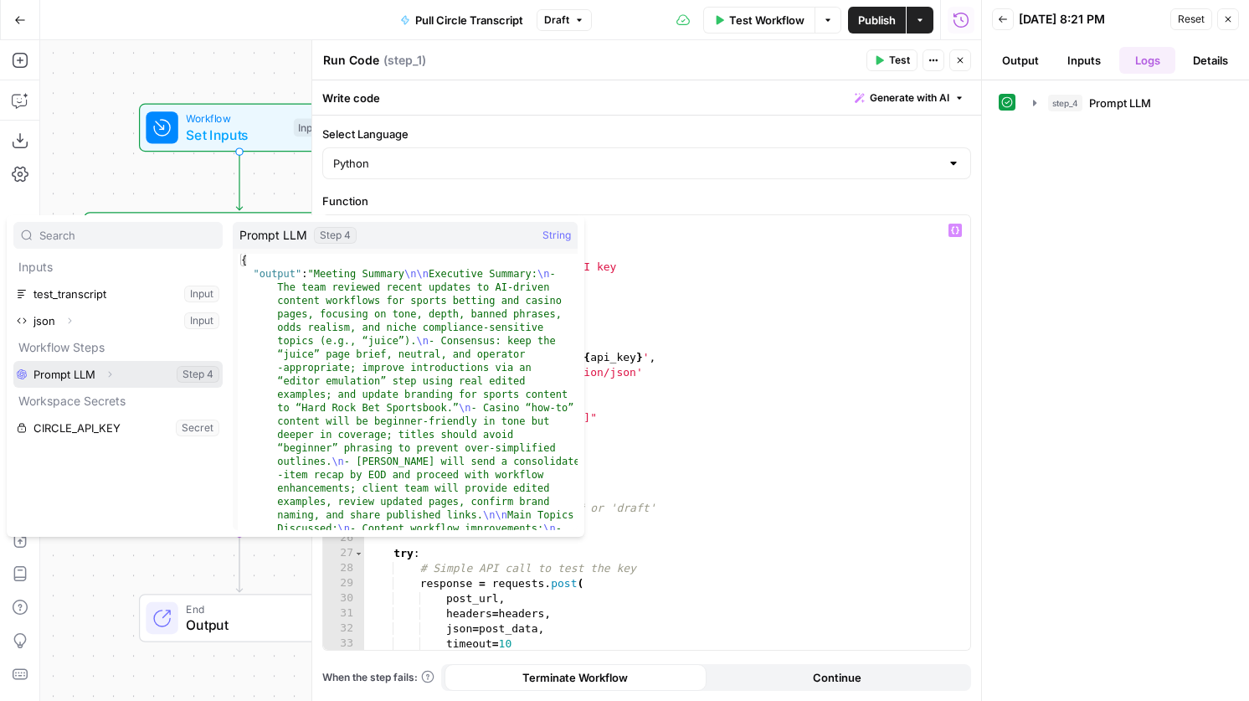
click at [111, 373] on icon "button" at bounding box center [110, 374] width 10 height 10
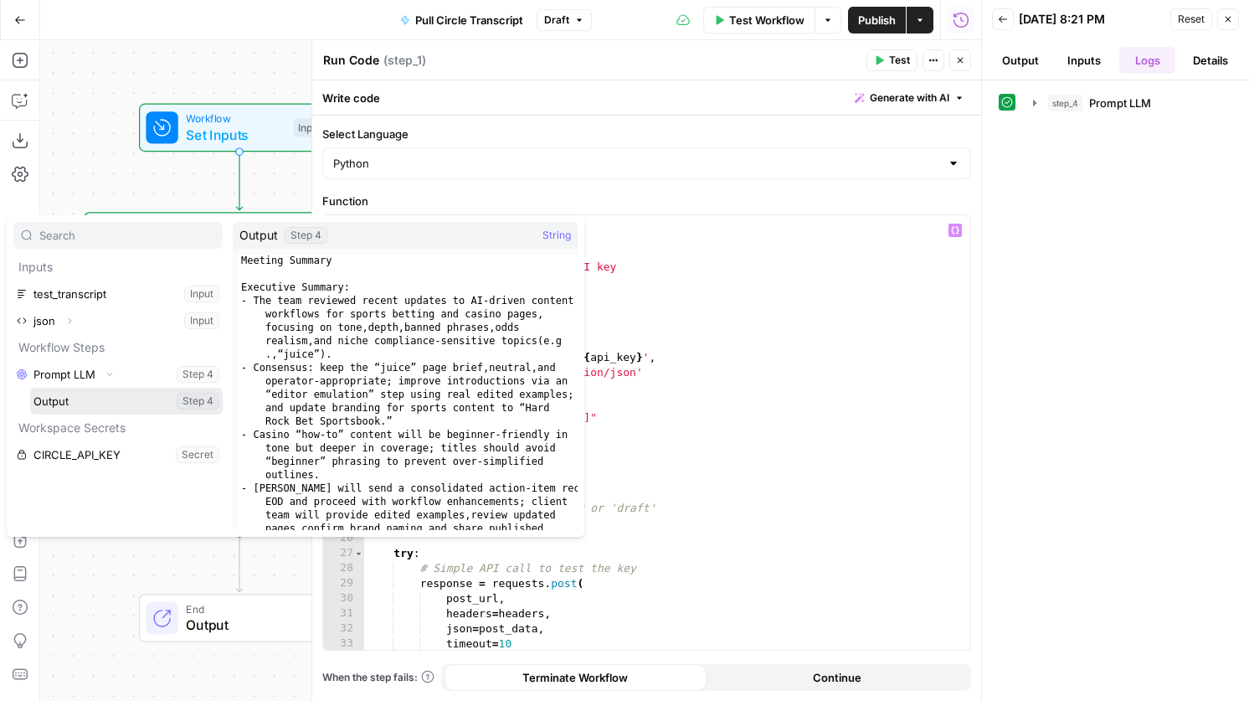
click at [80, 404] on button "Select variable Output" at bounding box center [126, 401] width 193 height 27
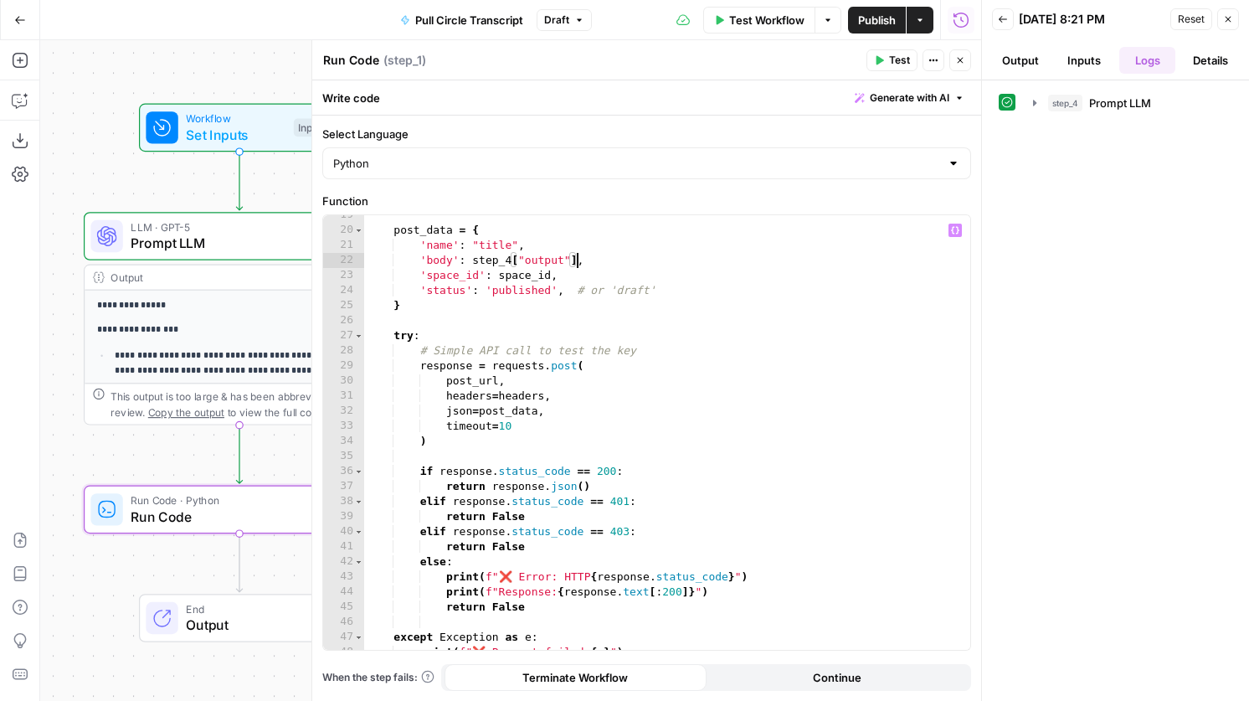
scroll to position [281, 0]
click at [662, 290] on div "post_data = { 'name' : "title" , 'body' : step_4 [ "output" ] , 'space_id' : sp…" at bounding box center [667, 438] width 606 height 465
click at [551, 283] on div "post_data = { 'name' : "title" , 'body' : step_4 [ "output" ] , 'space_id' : sp…" at bounding box center [667, 438] width 606 height 465
click at [659, 294] on div "post_data = { 'name' : "title" , 'body' : step_4 [ "output" ] , 'space_id' : sp…" at bounding box center [667, 438] width 606 height 465
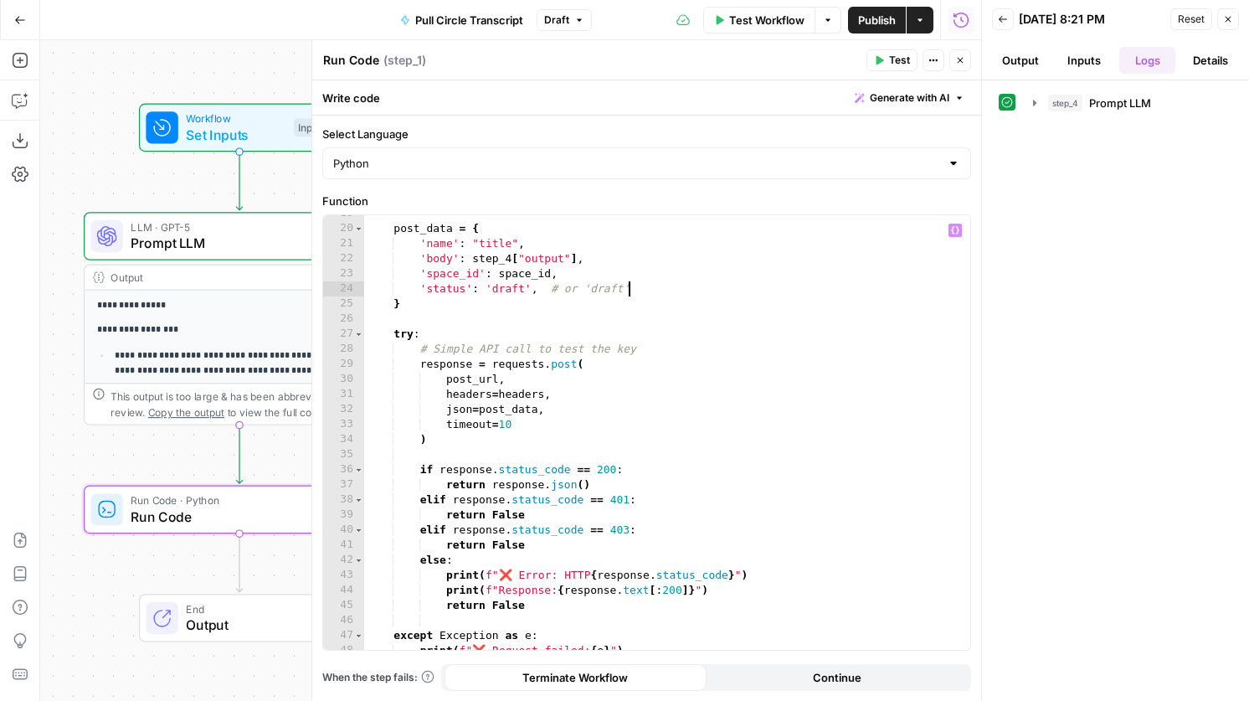
type textarea "**********"
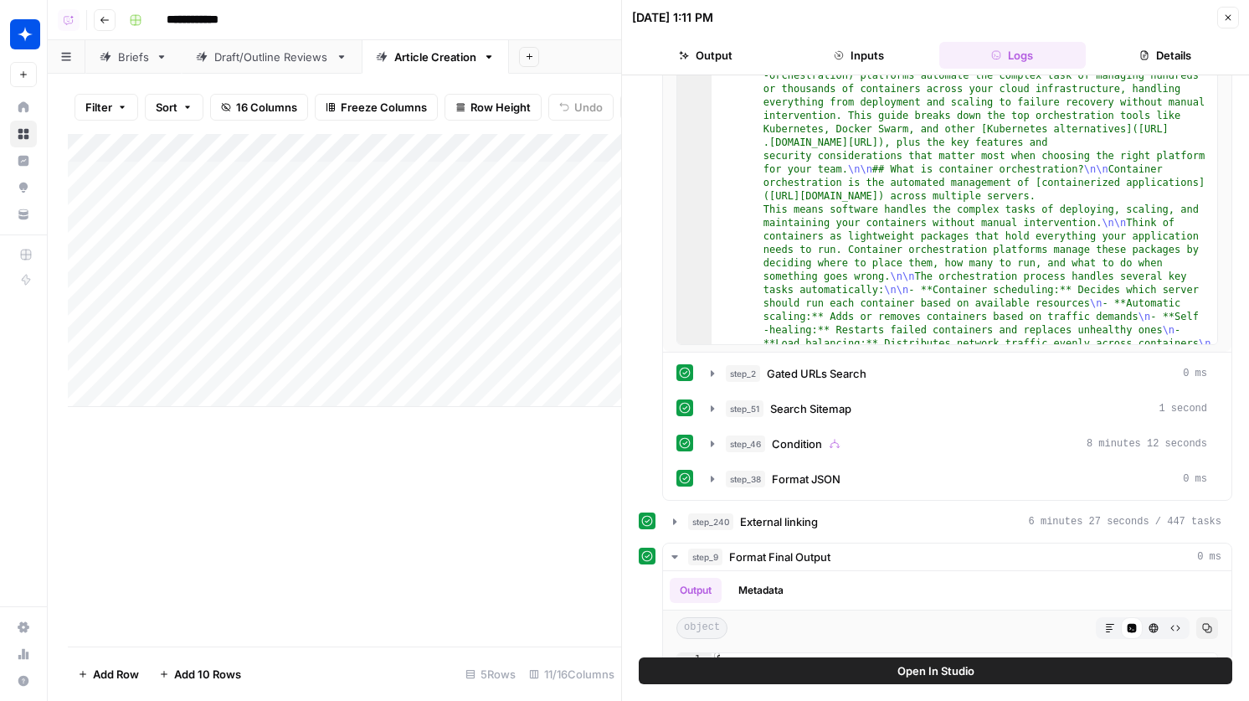
scroll to position [0, 1316]
click at [1231, 21] on icon "button" at bounding box center [1229, 18] width 10 height 10
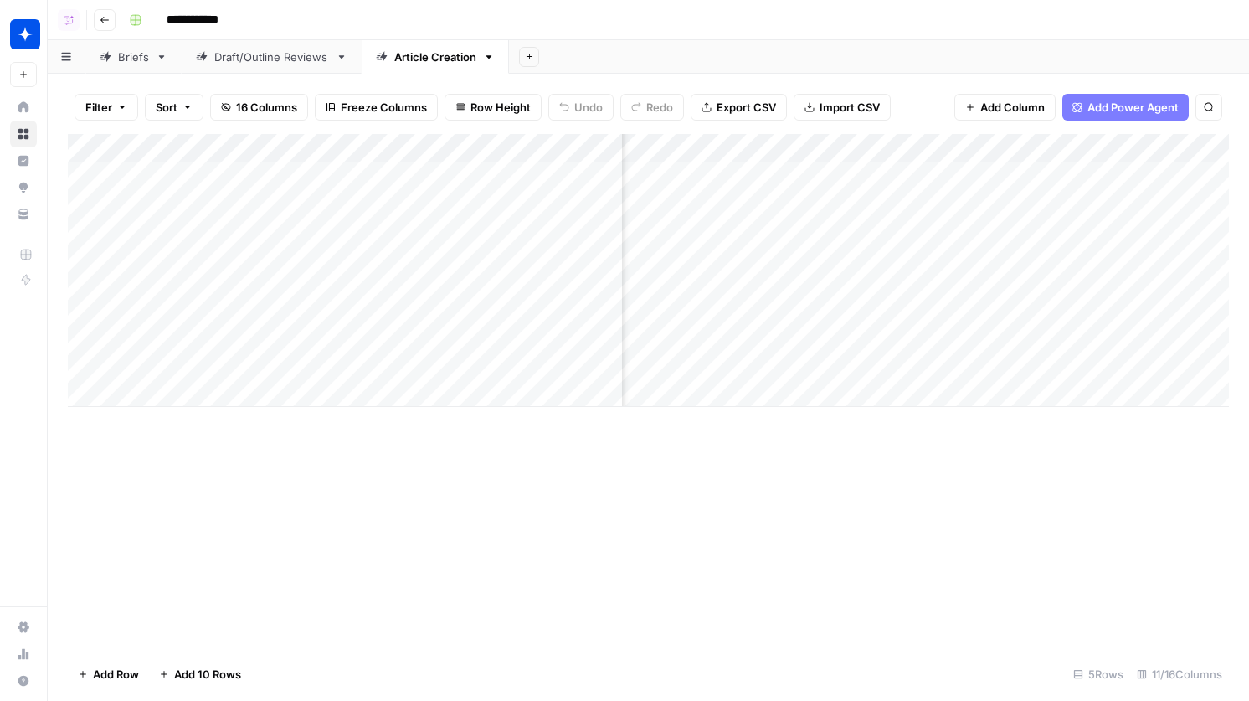
scroll to position [0, 301]
click at [1054, 178] on div "Add Column" at bounding box center [649, 270] width 1162 height 273
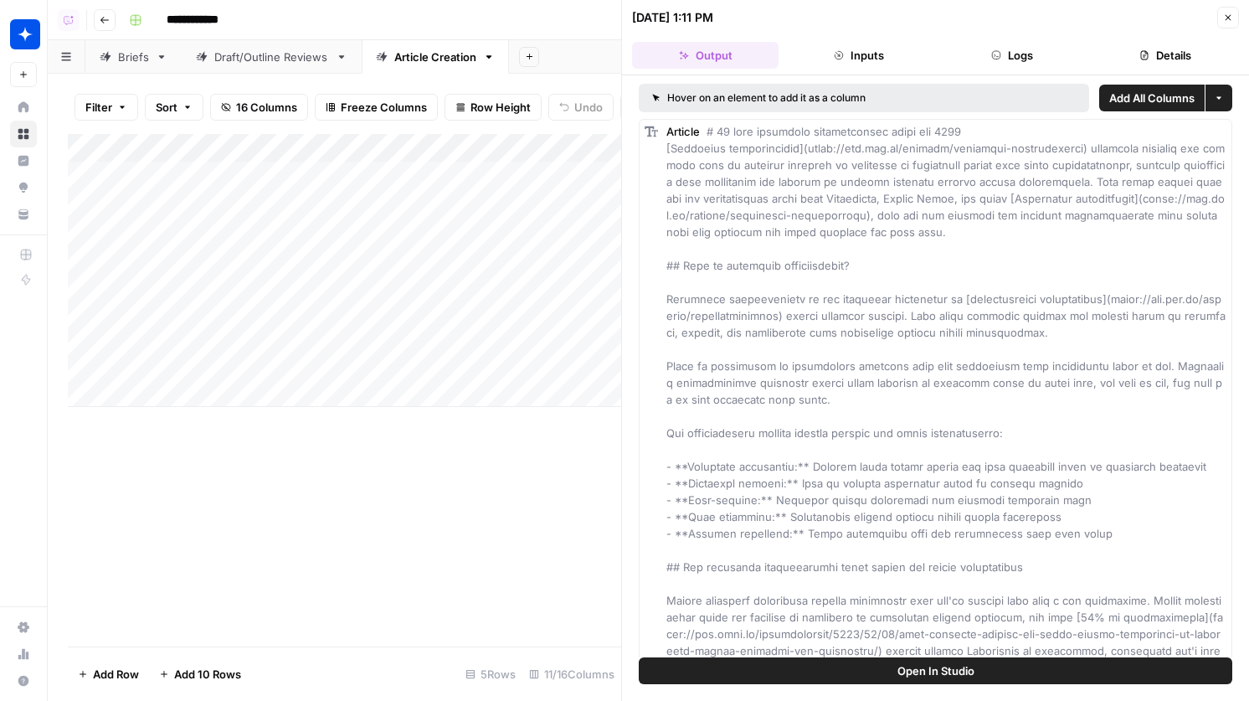
click at [1144, 57] on icon "button" at bounding box center [1145, 55] width 10 height 10
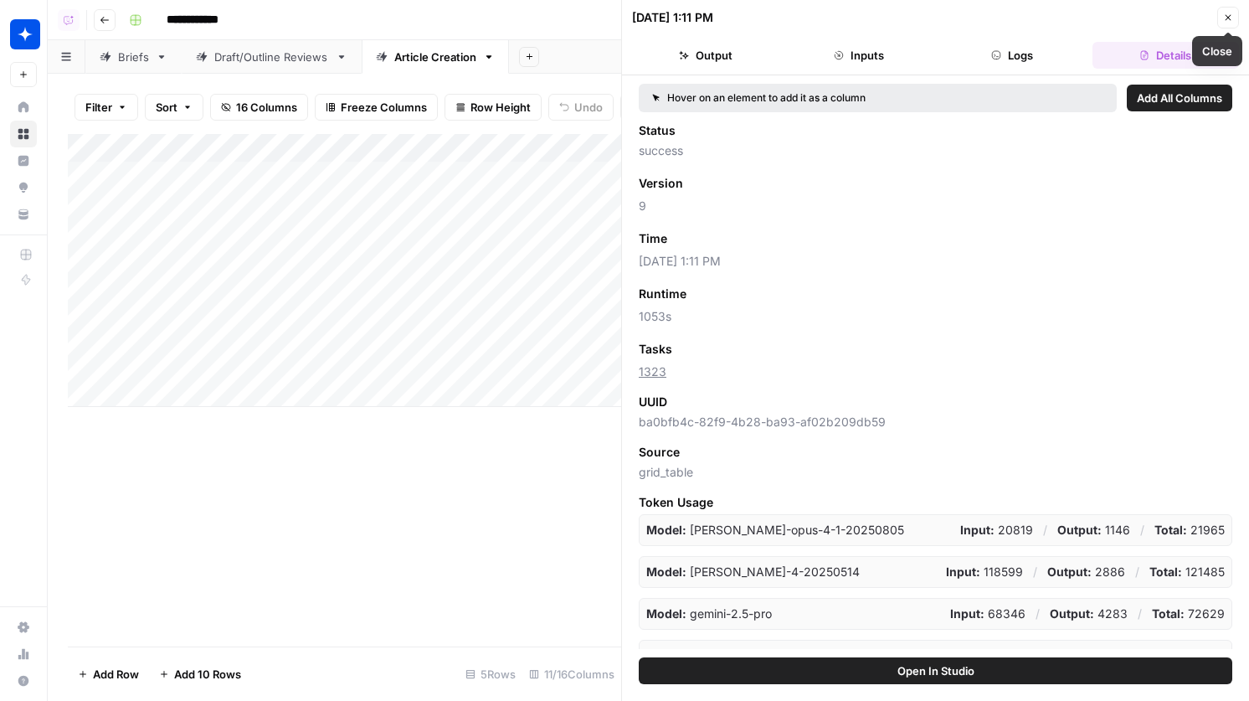
click at [1223, 25] on button "Close" at bounding box center [1229, 18] width 22 height 22
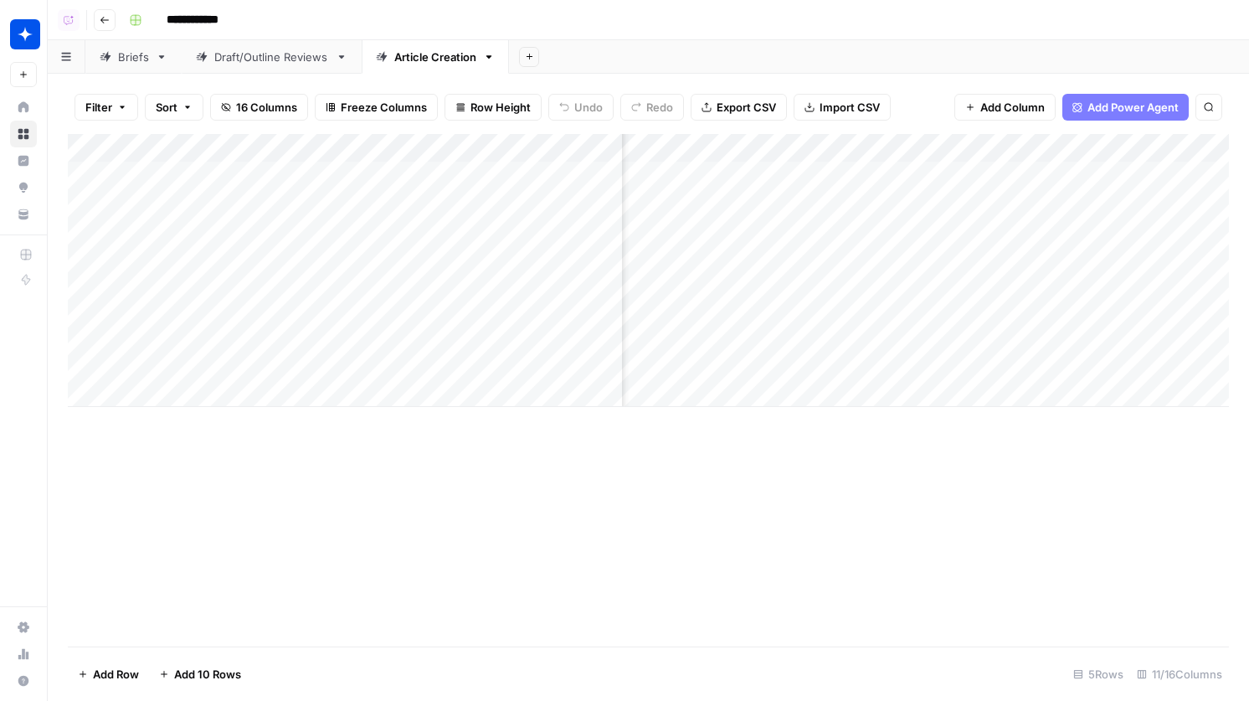
scroll to position [0, 215]
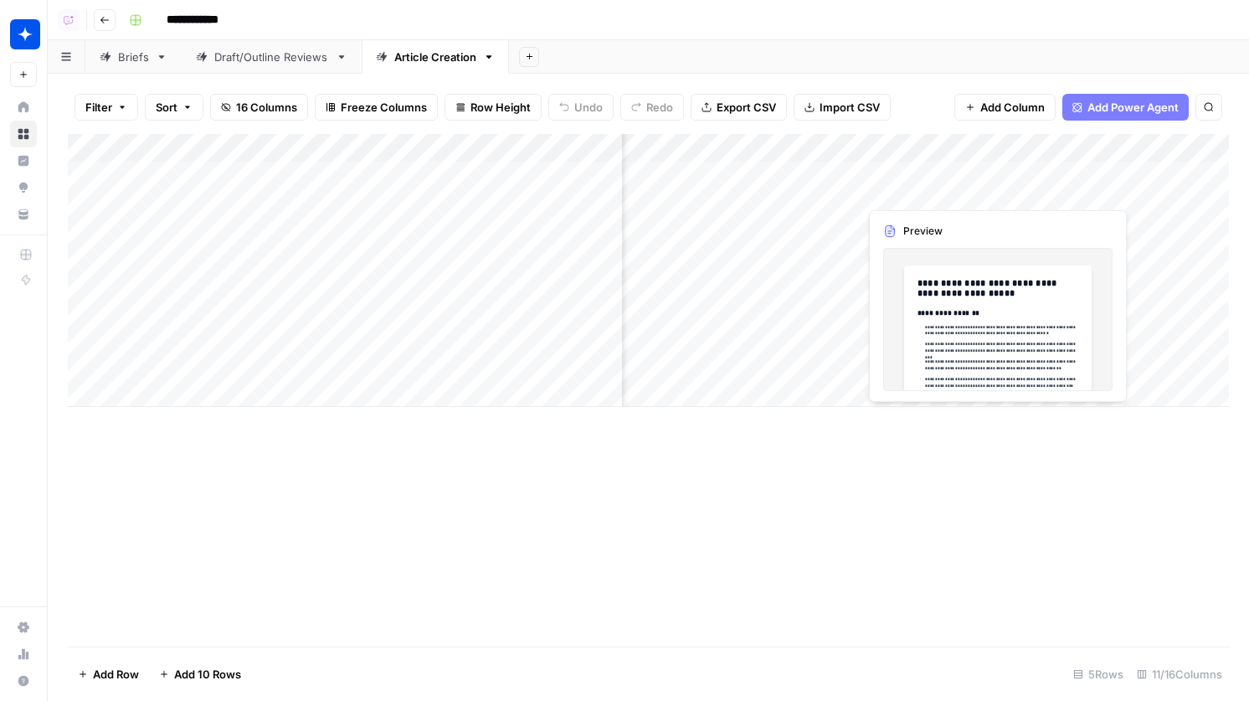
click at [916, 195] on div "Add Column" at bounding box center [649, 270] width 1162 height 273
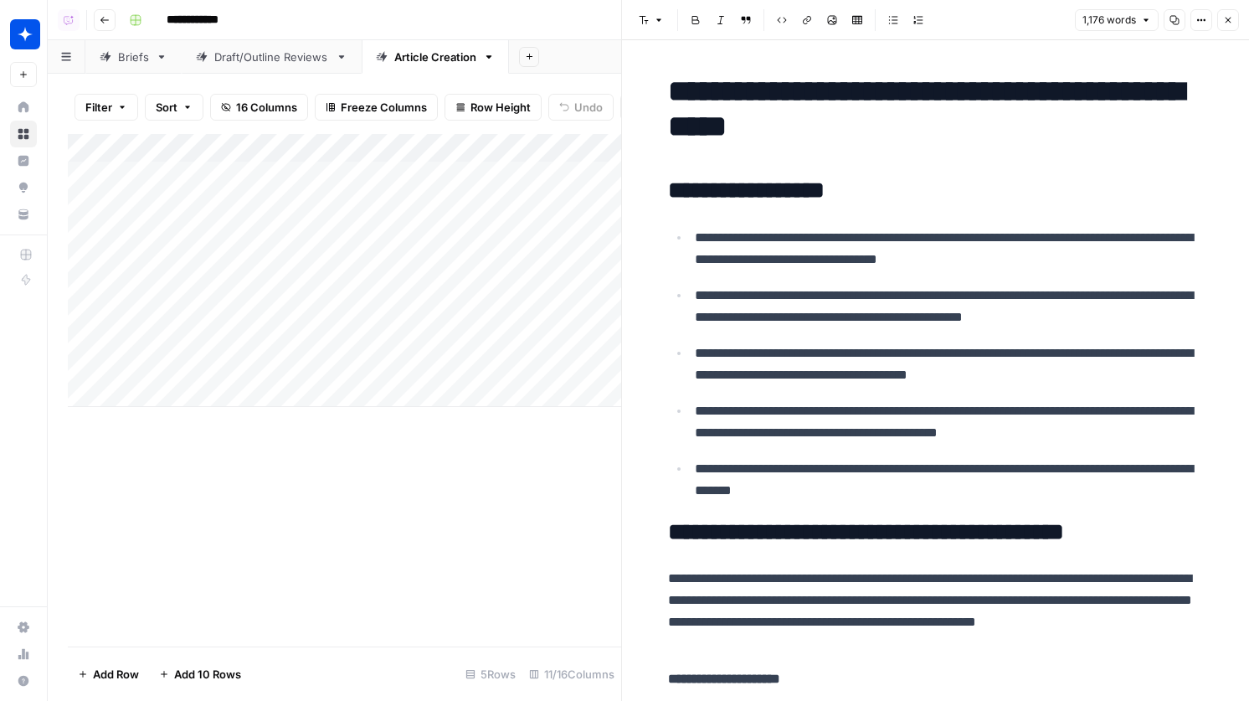
click at [1225, 23] on icon "button" at bounding box center [1229, 20] width 10 height 10
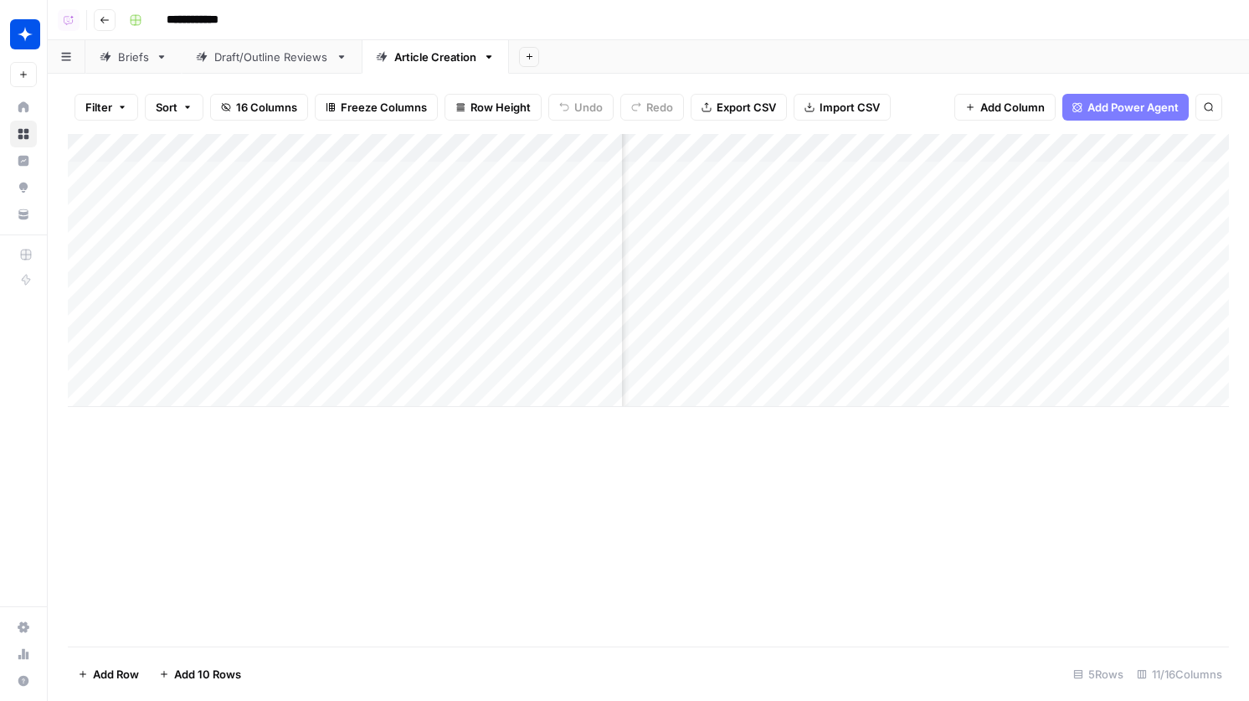
click at [1136, 214] on div "Add Column" at bounding box center [649, 270] width 1162 height 273
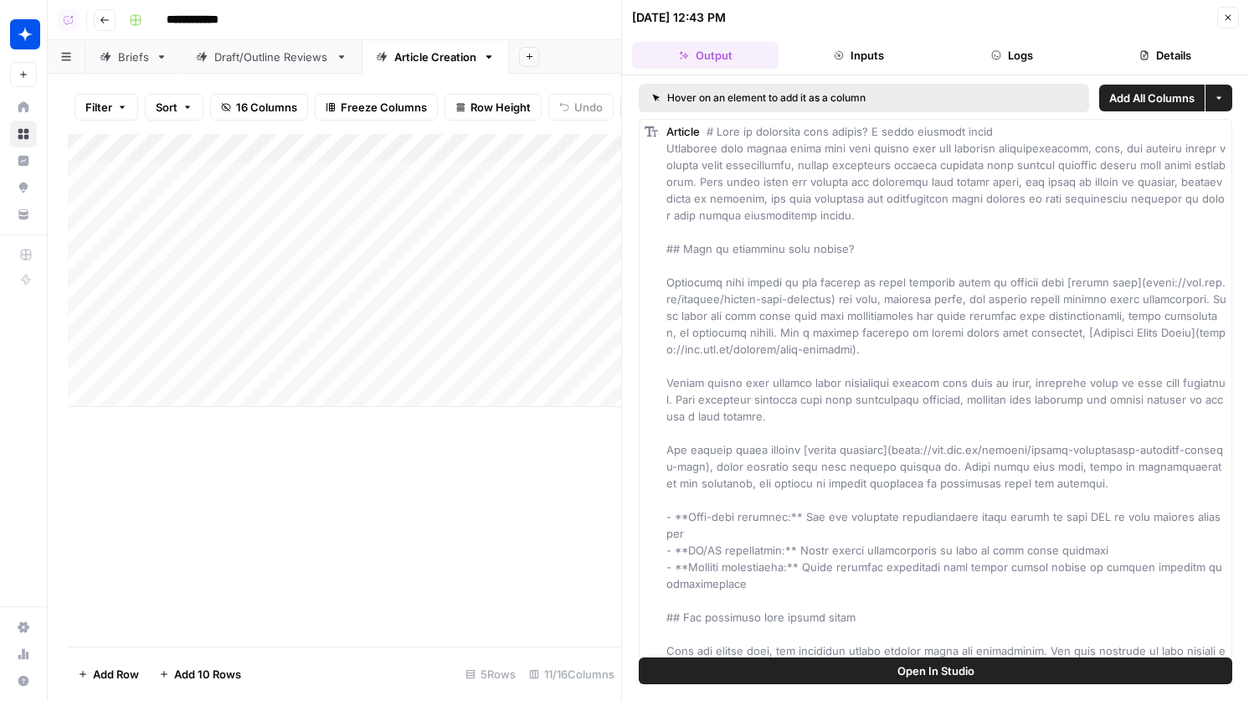
click at [1133, 63] on button "Details" at bounding box center [1166, 55] width 147 height 27
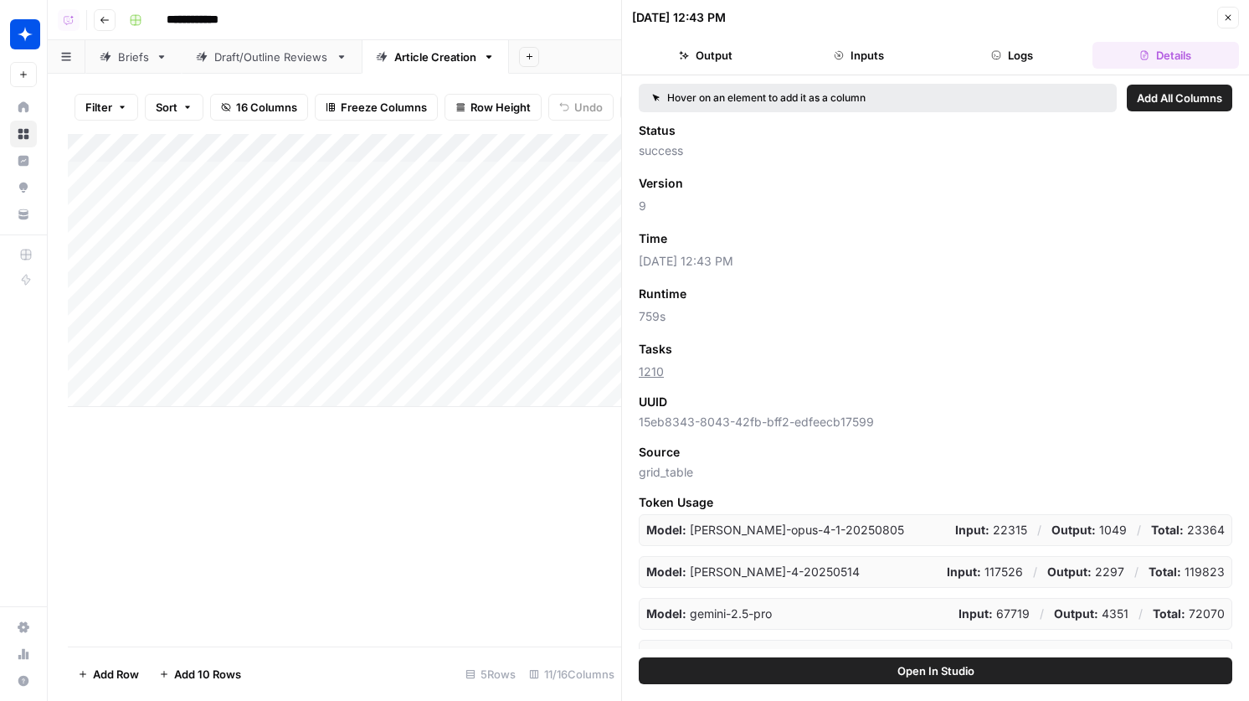
click at [1223, 21] on button "Close" at bounding box center [1229, 18] width 22 height 22
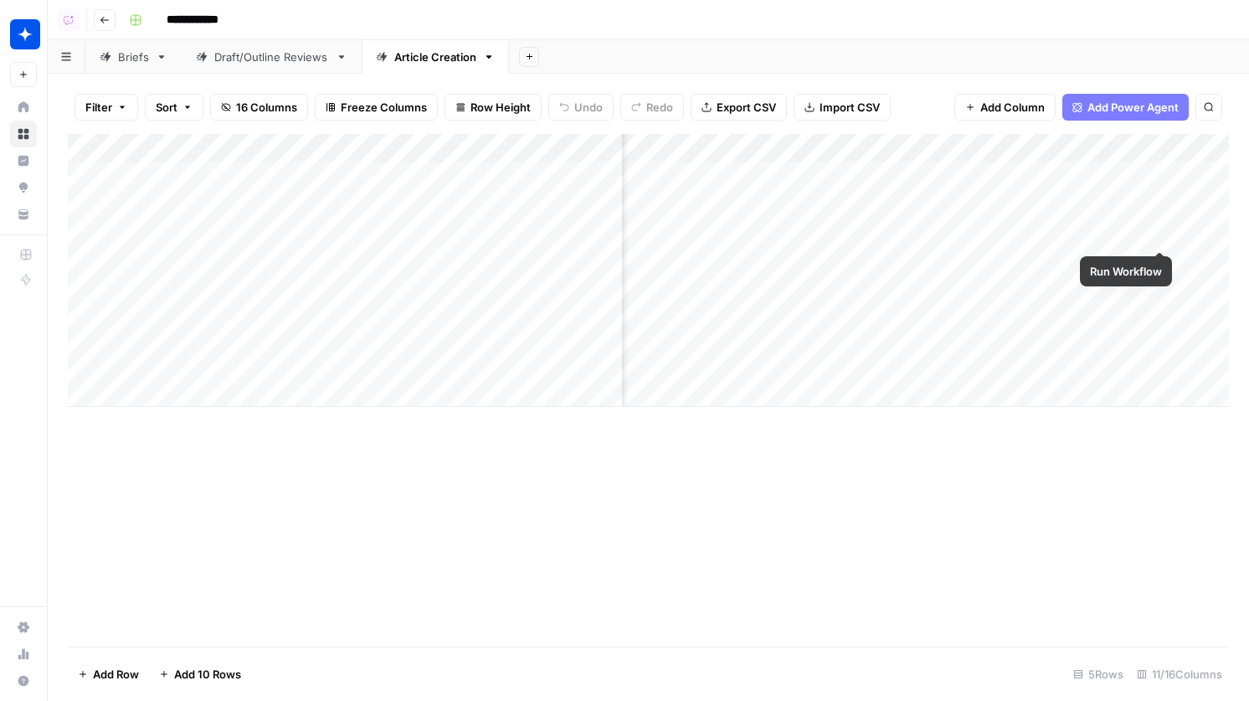
click at [1160, 221] on div "Add Column" at bounding box center [649, 270] width 1162 height 273
click at [1161, 172] on div "Add Column" at bounding box center [649, 270] width 1162 height 273
click at [842, 267] on div "Add Column" at bounding box center [649, 270] width 1162 height 273
click at [846, 350] on div "Add Column" at bounding box center [649, 270] width 1162 height 273
click at [822, 173] on div "Add Column" at bounding box center [649, 270] width 1162 height 273
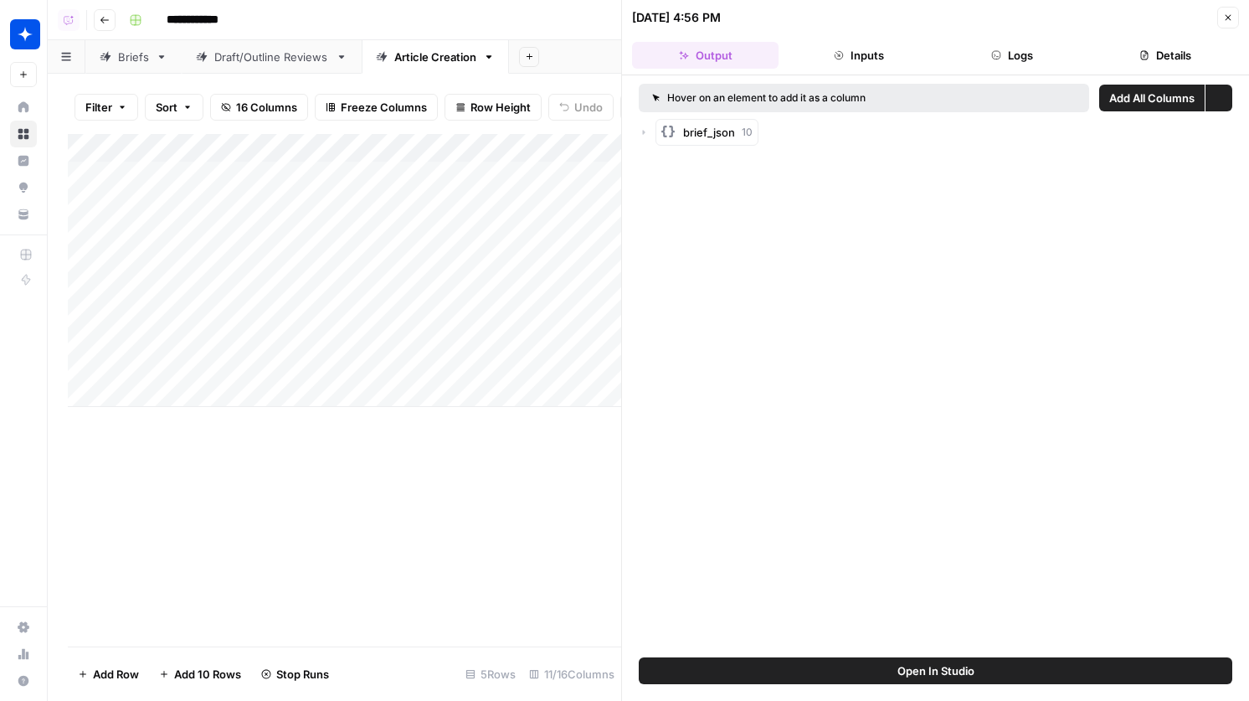
drag, startPoint x: 1177, startPoint y: 70, endPoint x: 1185, endPoint y: 59, distance: 13.2
click at [1185, 59] on button "Details" at bounding box center [1166, 55] width 147 height 27
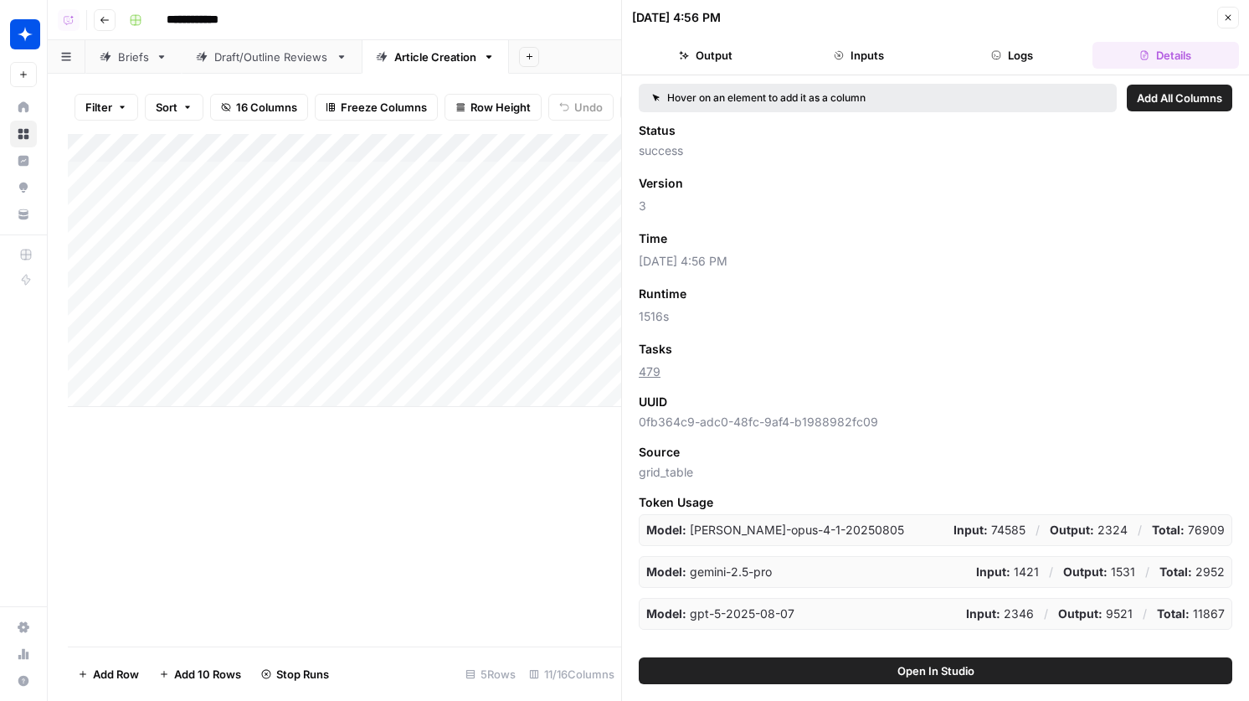
click at [1224, 13] on icon "button" at bounding box center [1229, 18] width 10 height 10
